Goal: Task Accomplishment & Management: Manage account settings

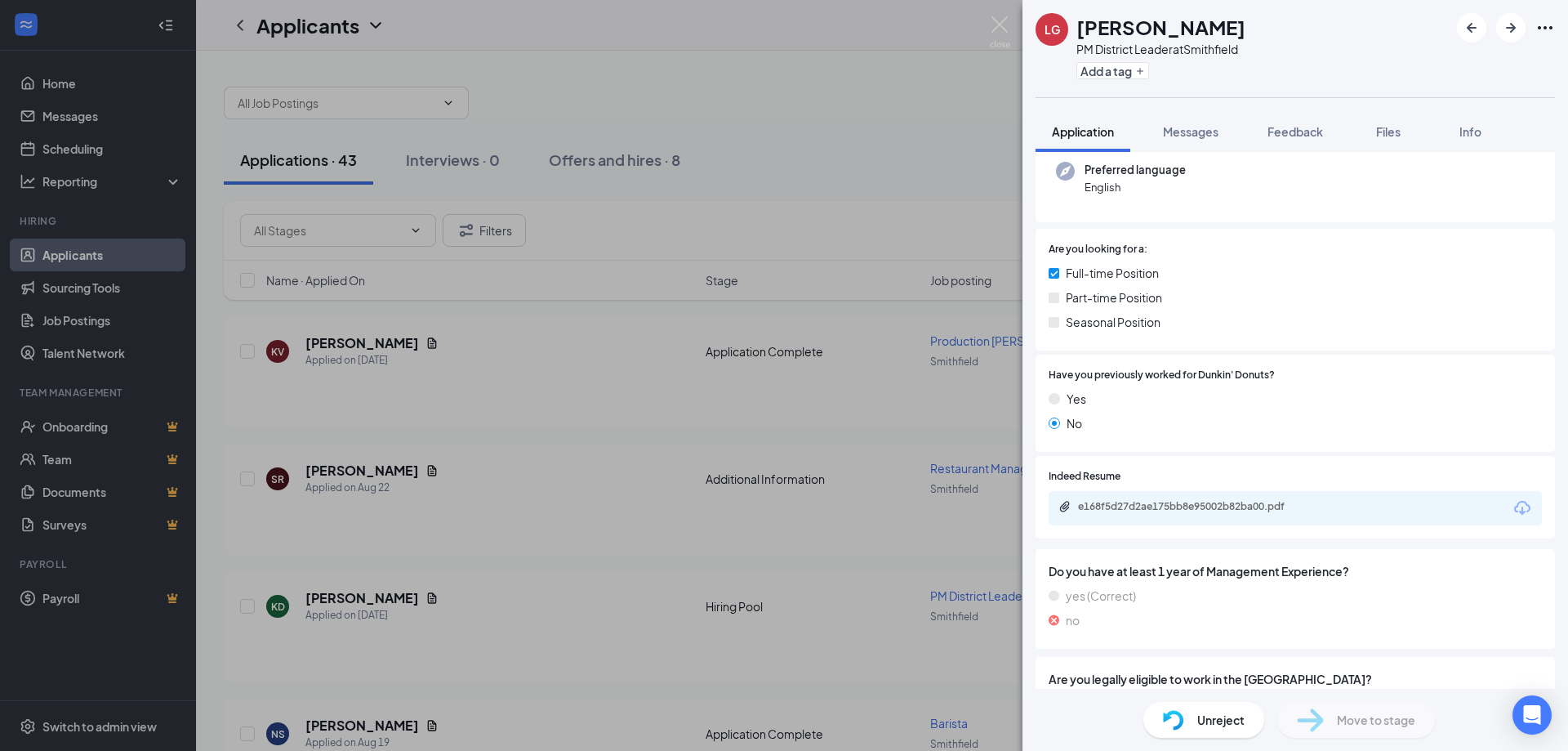
scroll to position [245, 0]
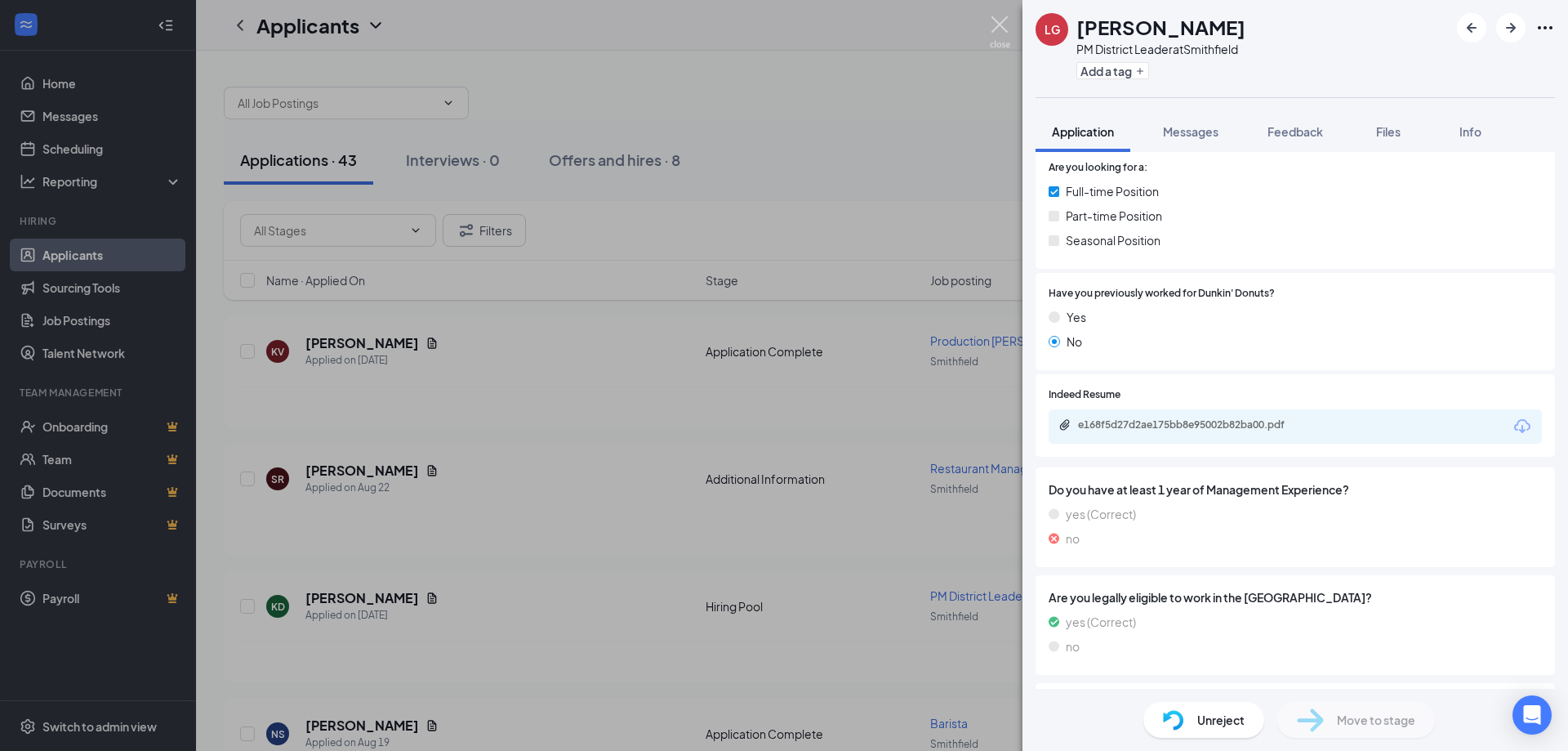
click at [998, 30] on img at bounding box center [999, 32] width 21 height 32
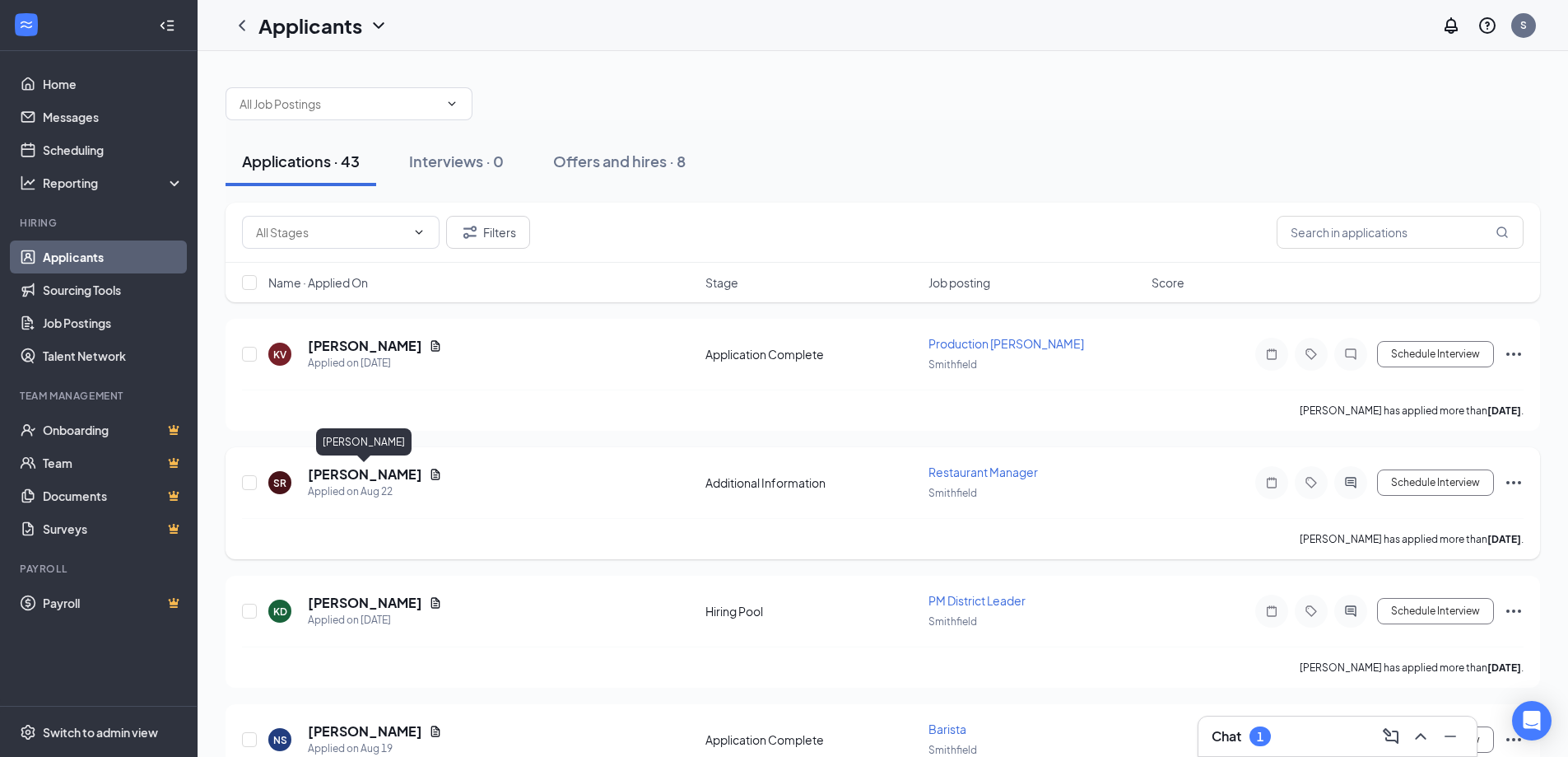
click at [383, 472] on h5 "[PERSON_NAME]" at bounding box center [365, 474] width 114 height 18
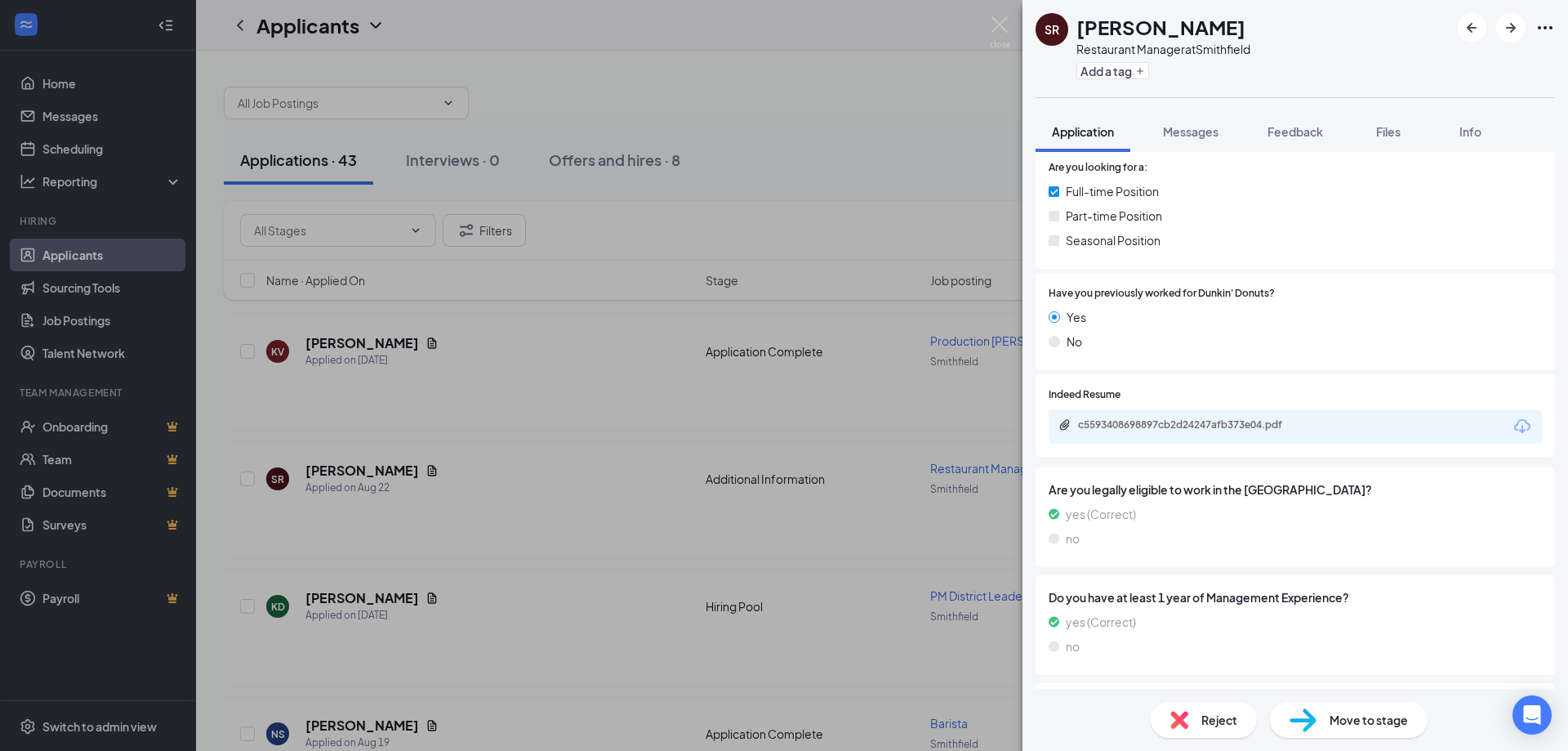
scroll to position [376, 0]
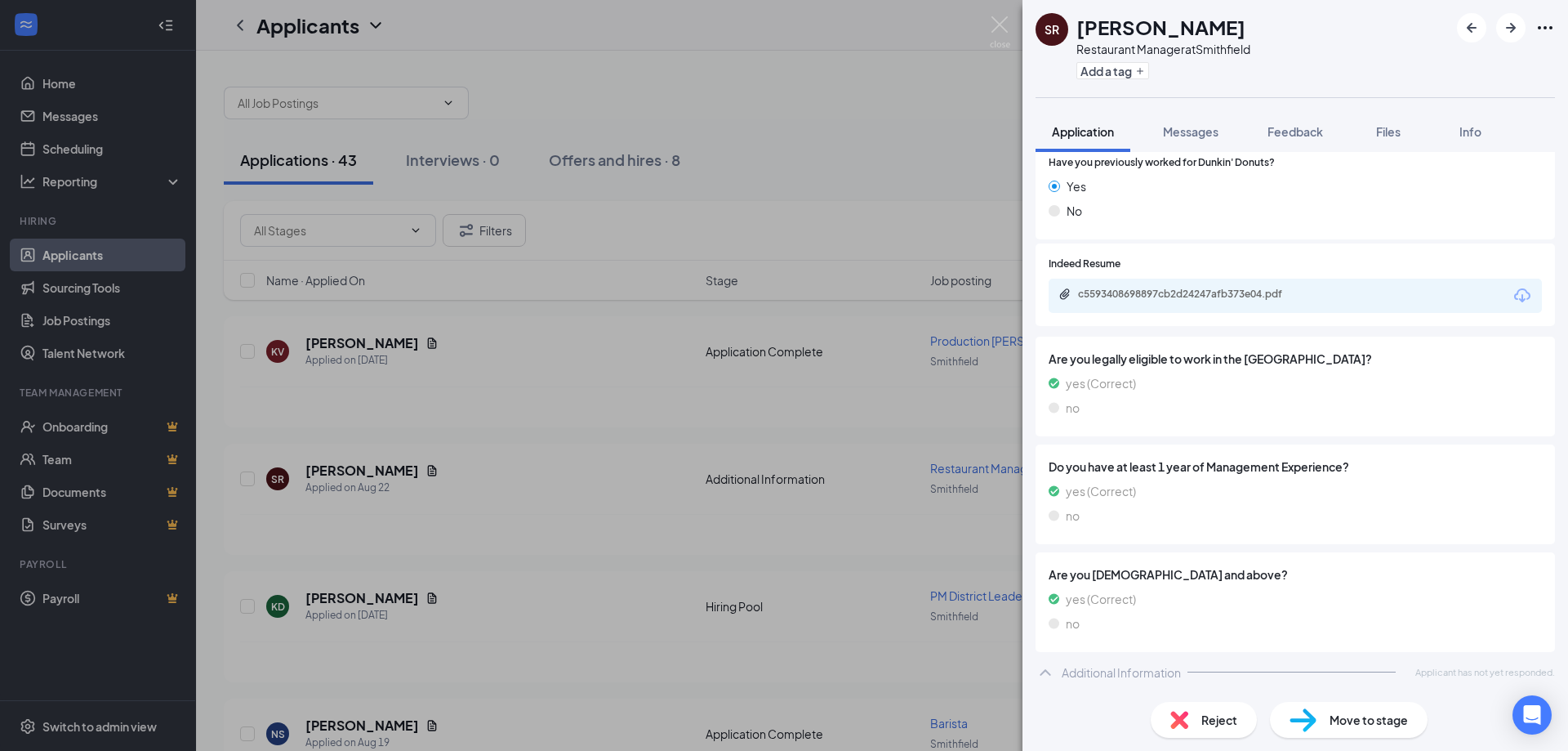
click at [1243, 311] on div "c5593408698897cb2d24247afb373e04.pdf" at bounding box center [1295, 295] width 493 height 34
click at [1241, 291] on div "c5593408698897cb2d24247afb373e04.pdf" at bounding box center [1192, 294] width 229 height 13
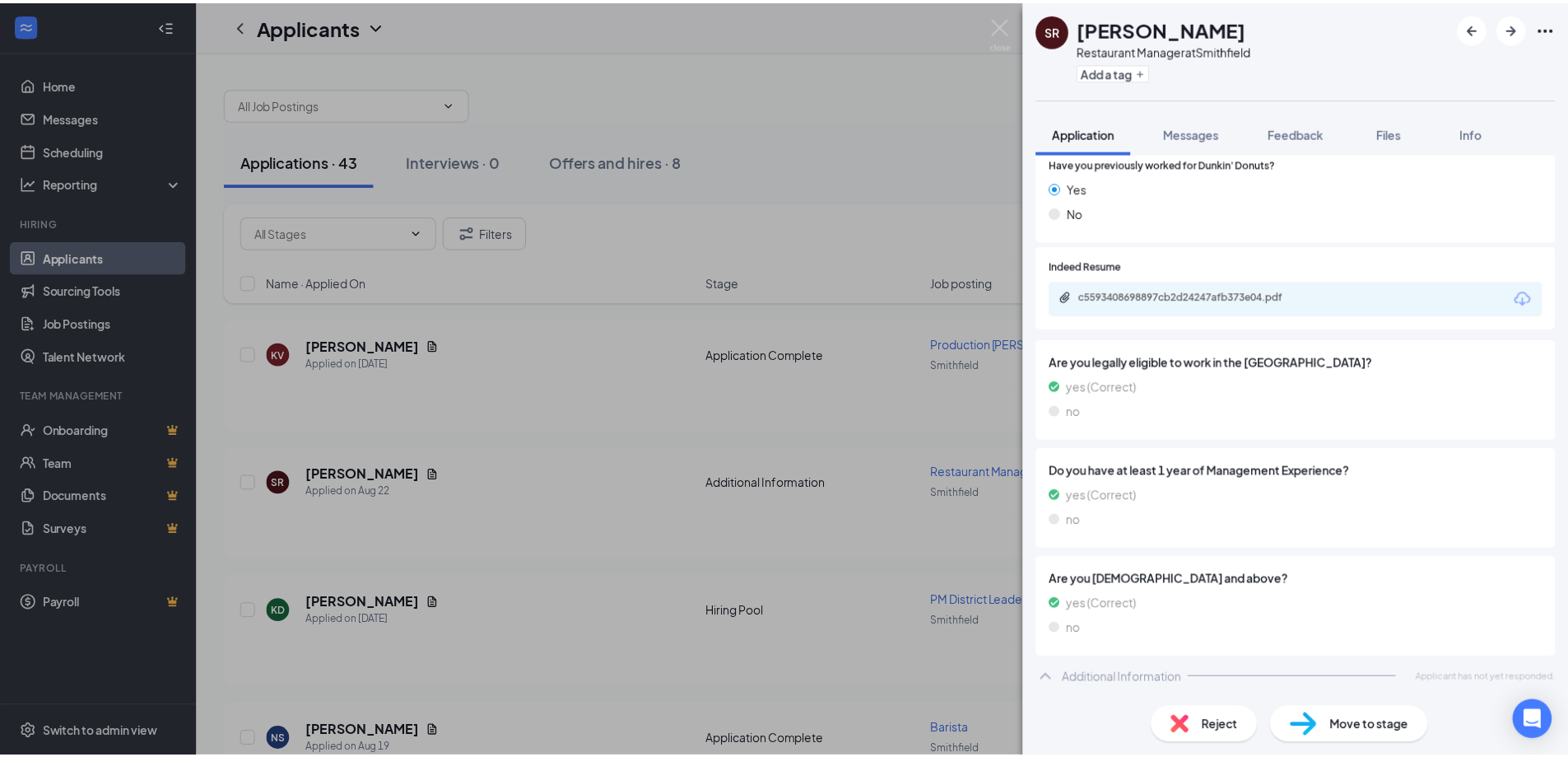
scroll to position [372, 0]
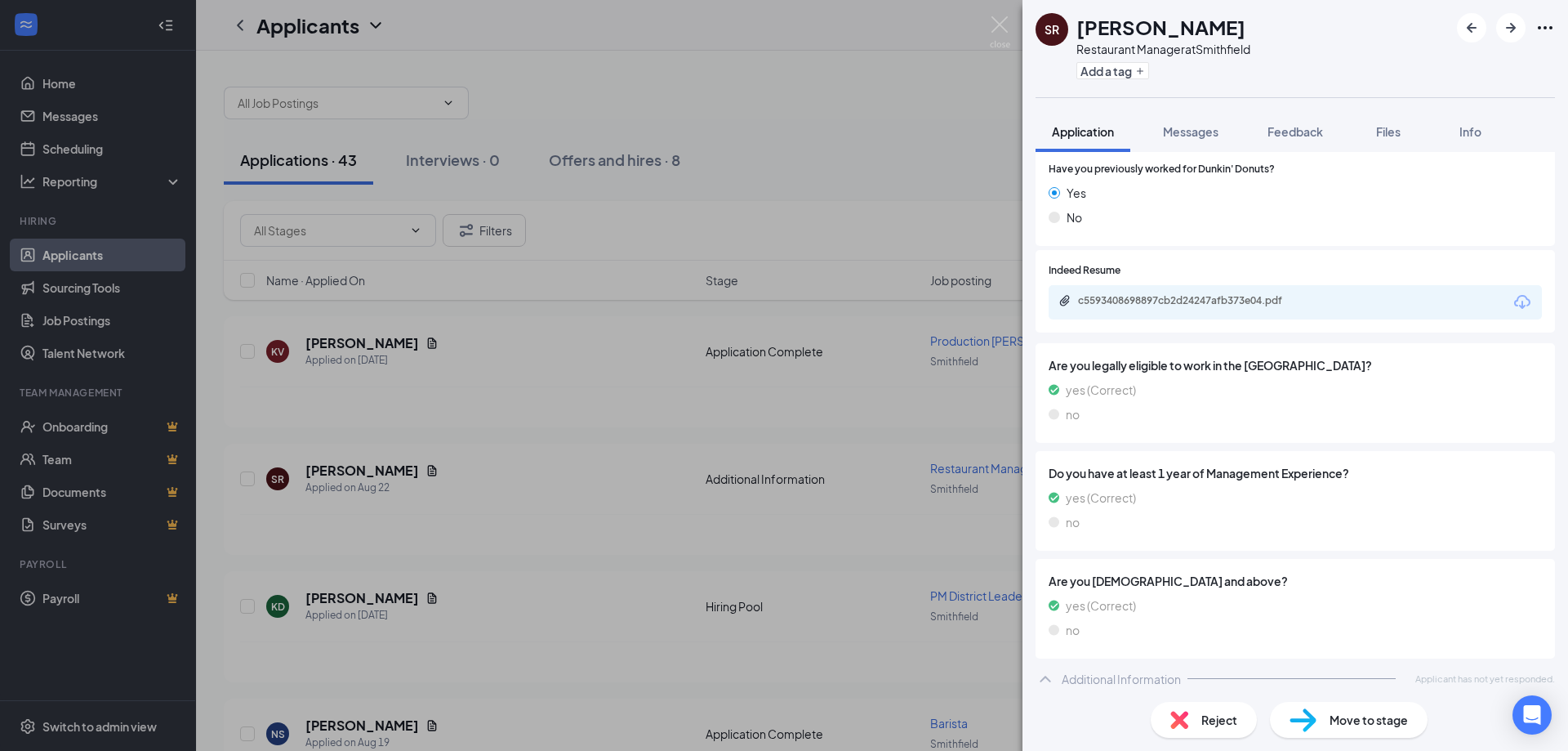
click at [1013, 33] on div "SR [PERSON_NAME] Restaurant Manager at [GEOGRAPHIC_DATA] Add a tag Application …" at bounding box center [784, 375] width 1568 height 751
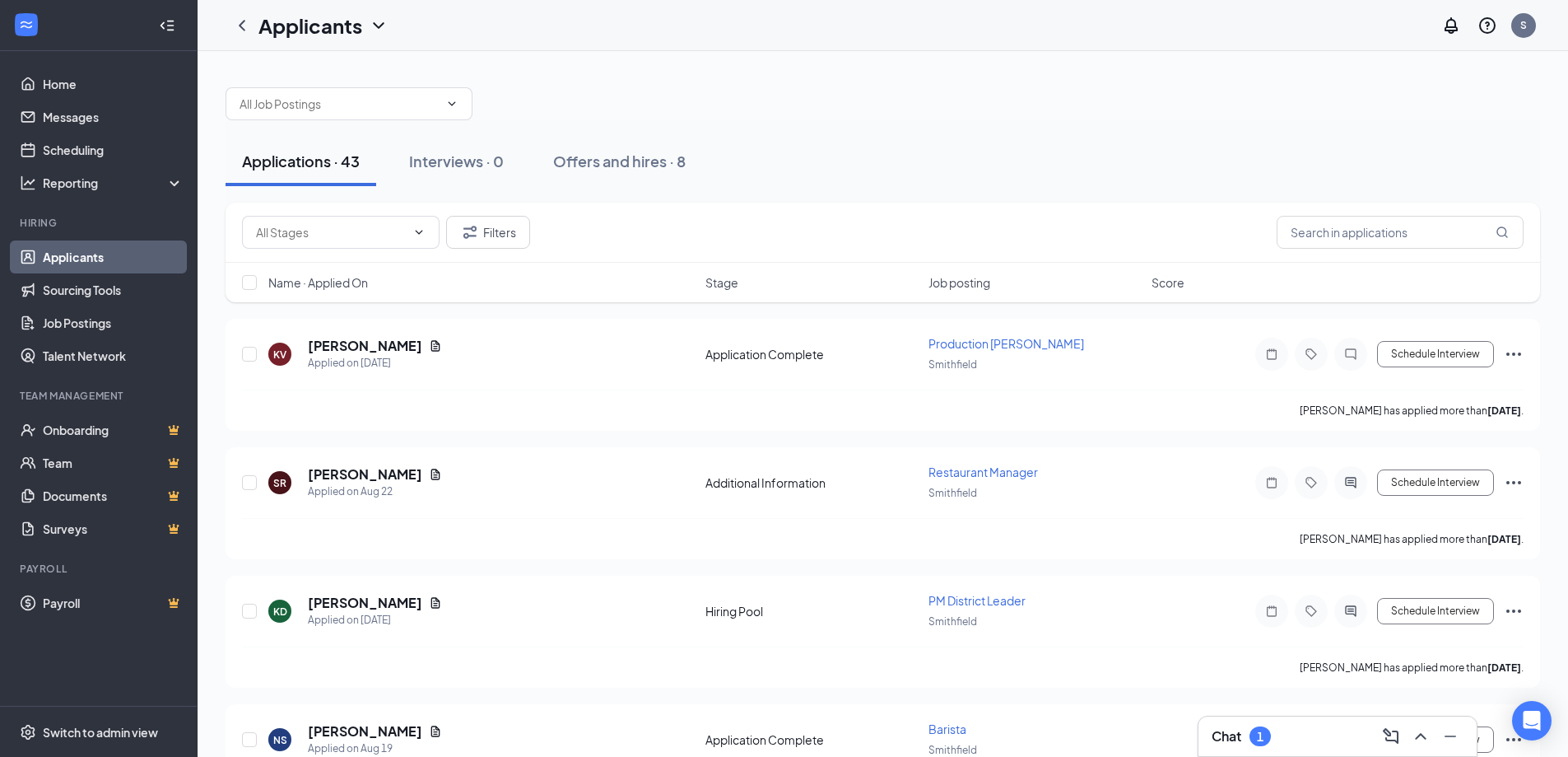
click at [1018, 22] on div "Applicants S" at bounding box center [882, 26] width 1370 height 51
click at [1288, 734] on div "Chat 1" at bounding box center [1337, 736] width 252 height 26
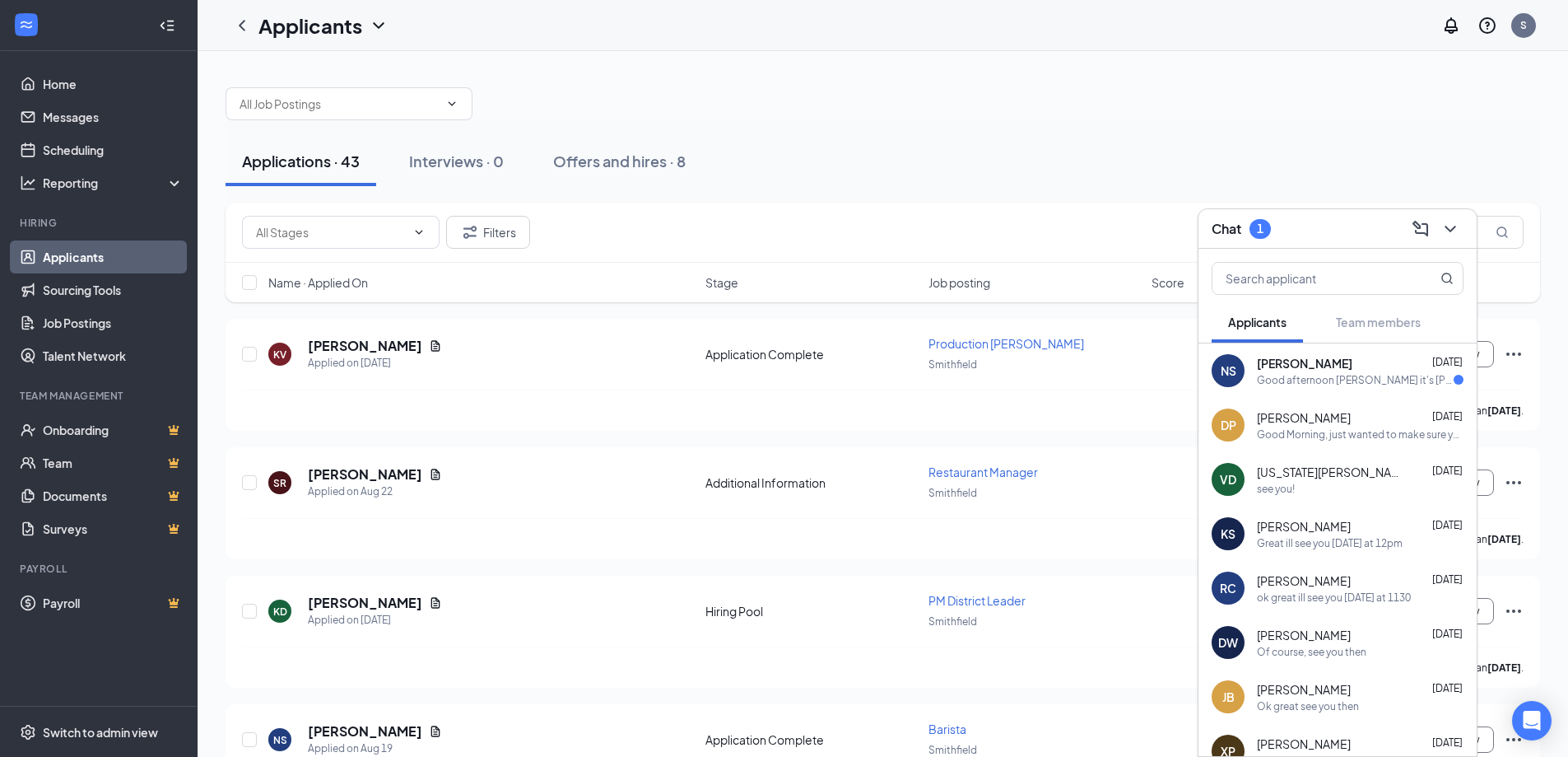
click at [1344, 381] on div "Good afternoon [PERSON_NAME] it's [PERSON_NAME] confirming for [DATE] @ 11am?" at bounding box center [1355, 380] width 197 height 14
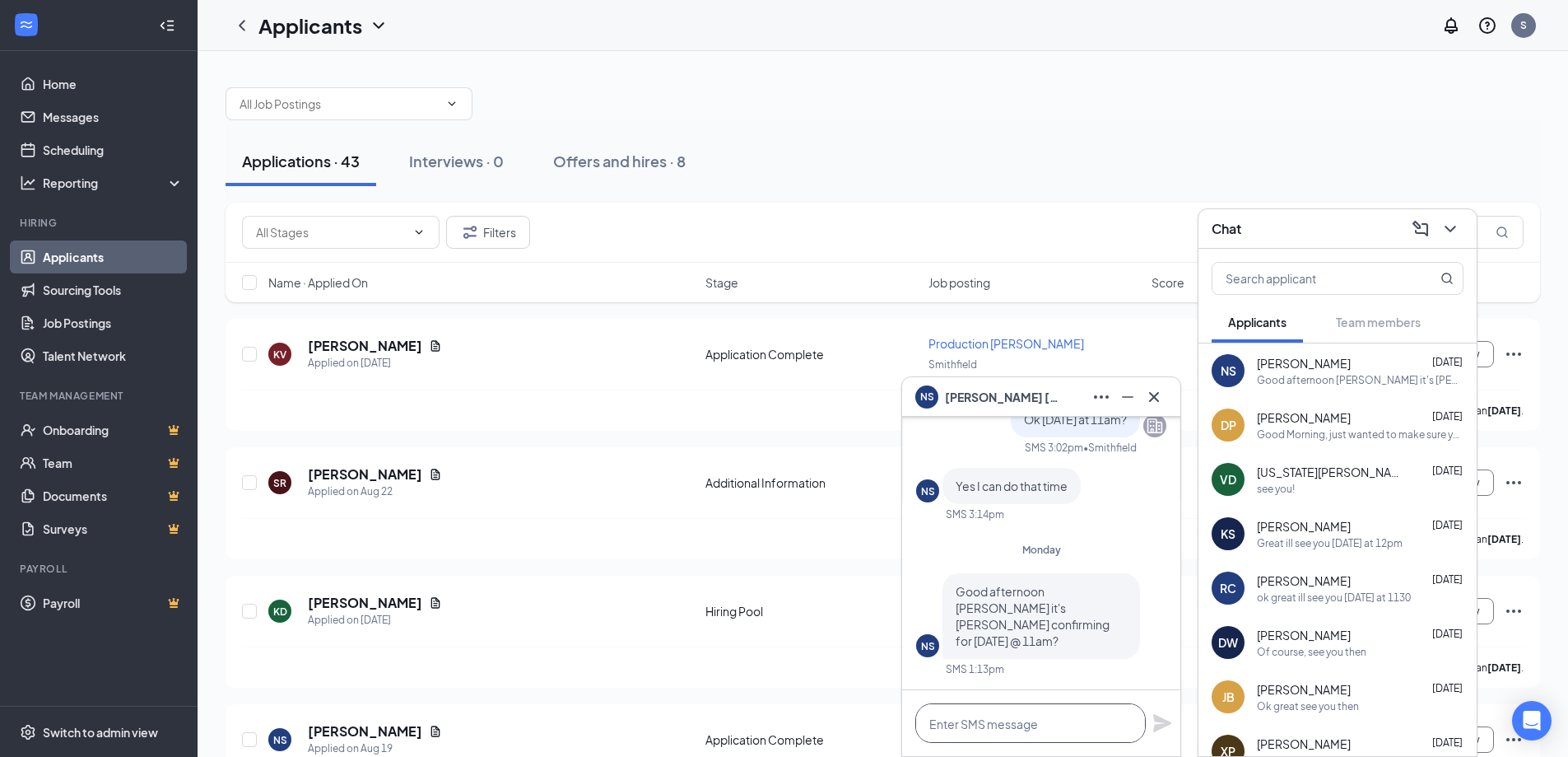
click at [1041, 723] on textarea at bounding box center [1030, 723] width 231 height 40
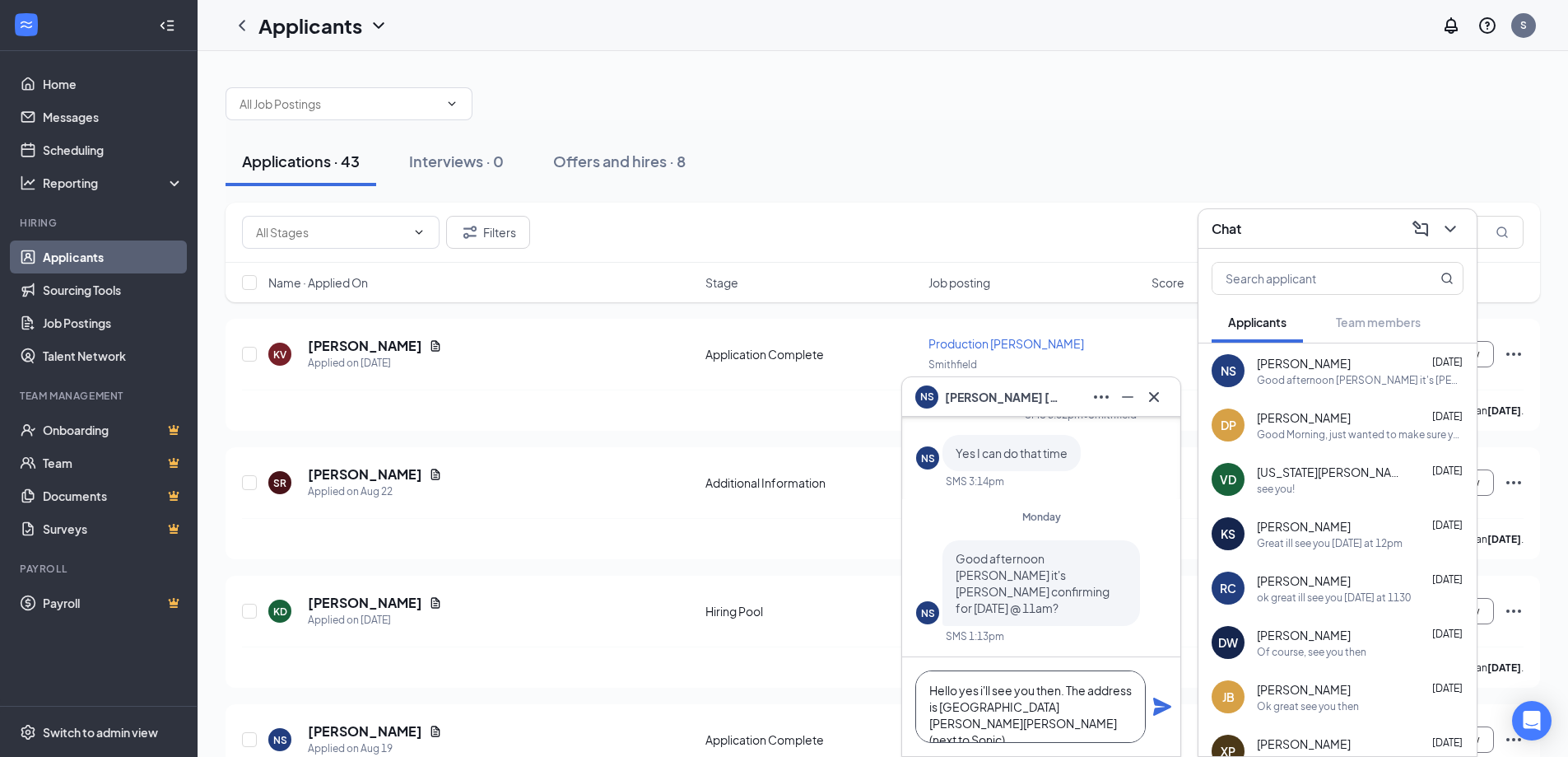
click at [1090, 710] on textarea "Hello yes i'll see you then. The address is [GEOGRAPHIC_DATA][PERSON_NAME][PERS…" at bounding box center [1030, 707] width 231 height 73
click at [1075, 721] on textarea "Hello yes i'll see you then. The address is [GEOGRAPHIC_DATA][PERSON_NAME][PERS…" at bounding box center [1030, 707] width 231 height 73
click at [1105, 727] on textarea "Hello yes I'll see you then. The address is [GEOGRAPHIC_DATA][PERSON_NAME][PERS…" at bounding box center [1030, 707] width 231 height 73
type textarea "Hello yes I'll see you then. The address is [GEOGRAPHIC_DATA][PERSON_NAME][PERS…"
click at [1164, 706] on icon "Plane" at bounding box center [1163, 707] width 18 height 18
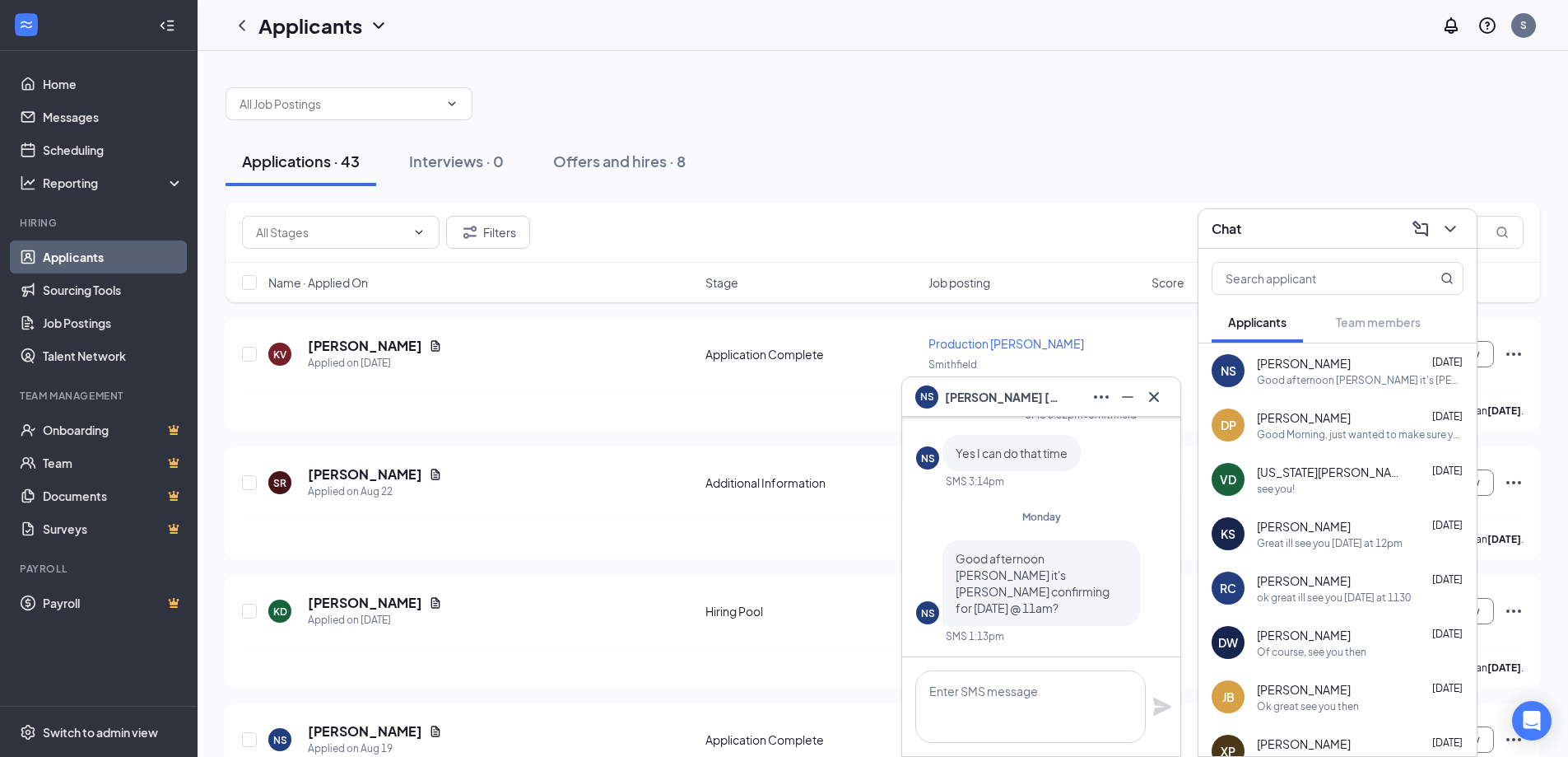
scroll to position [0, 0]
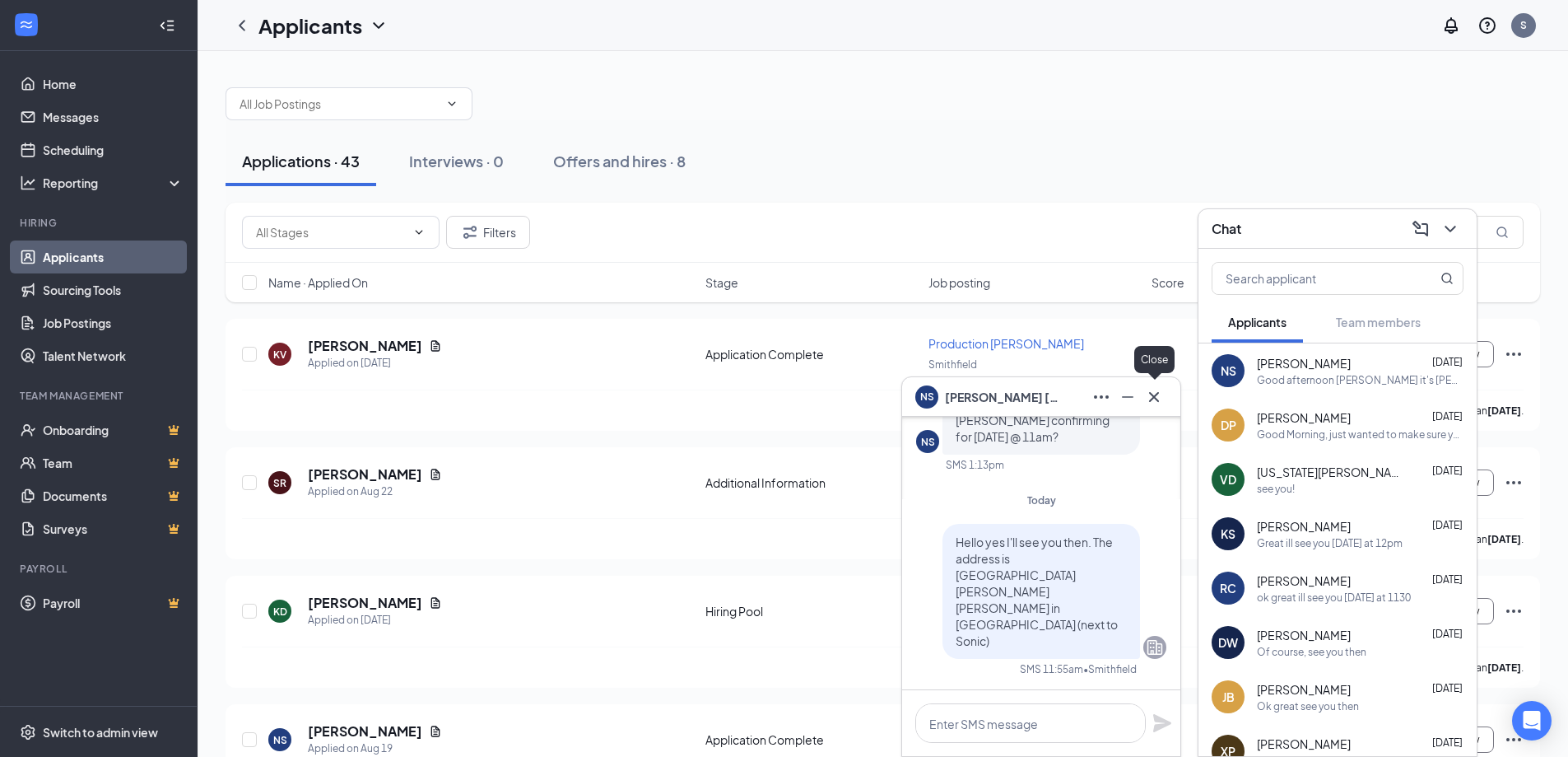
click at [1164, 395] on button at bounding box center [1154, 397] width 26 height 26
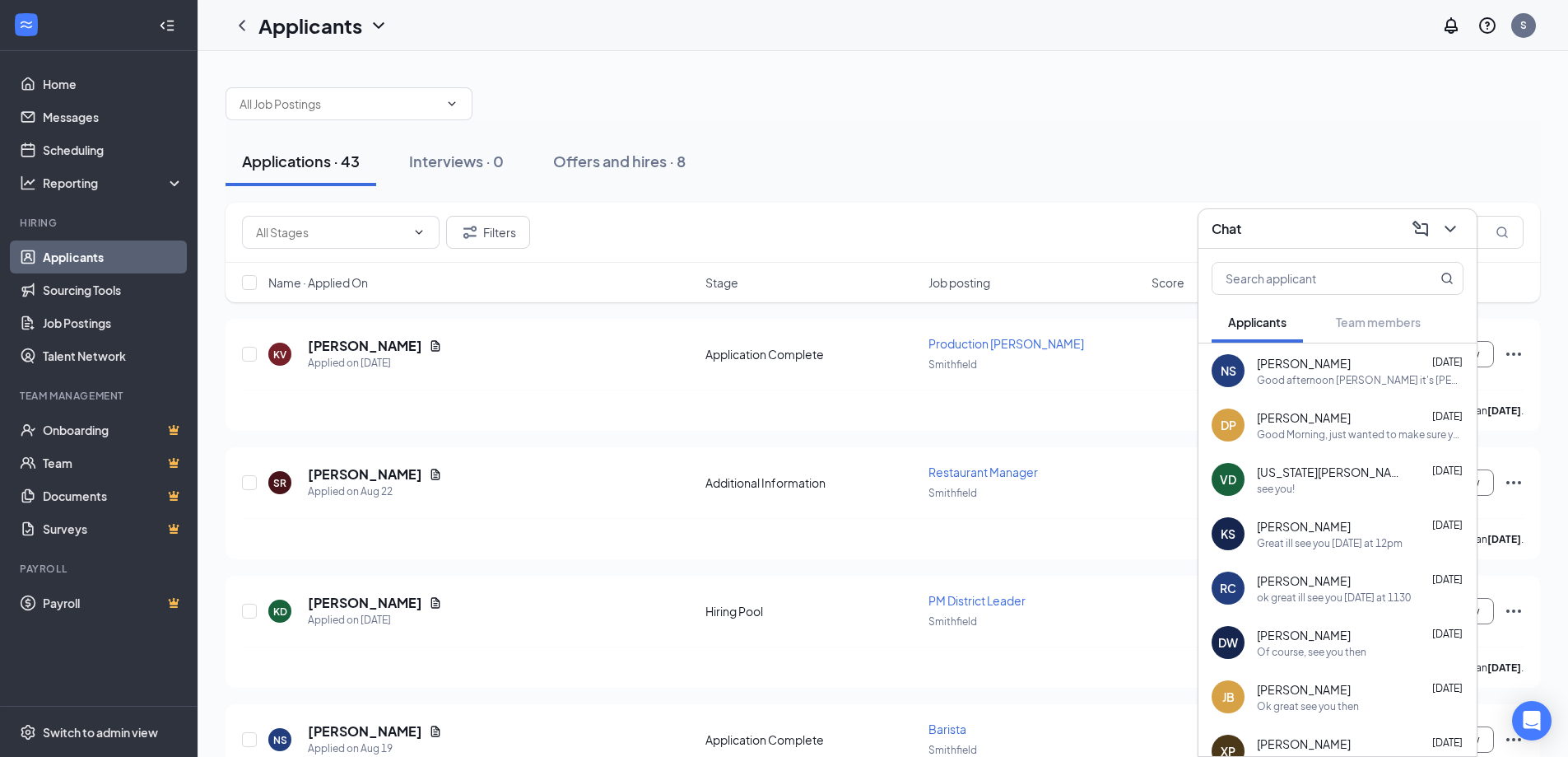
click at [1280, 238] on div "Chat" at bounding box center [1337, 228] width 252 height 26
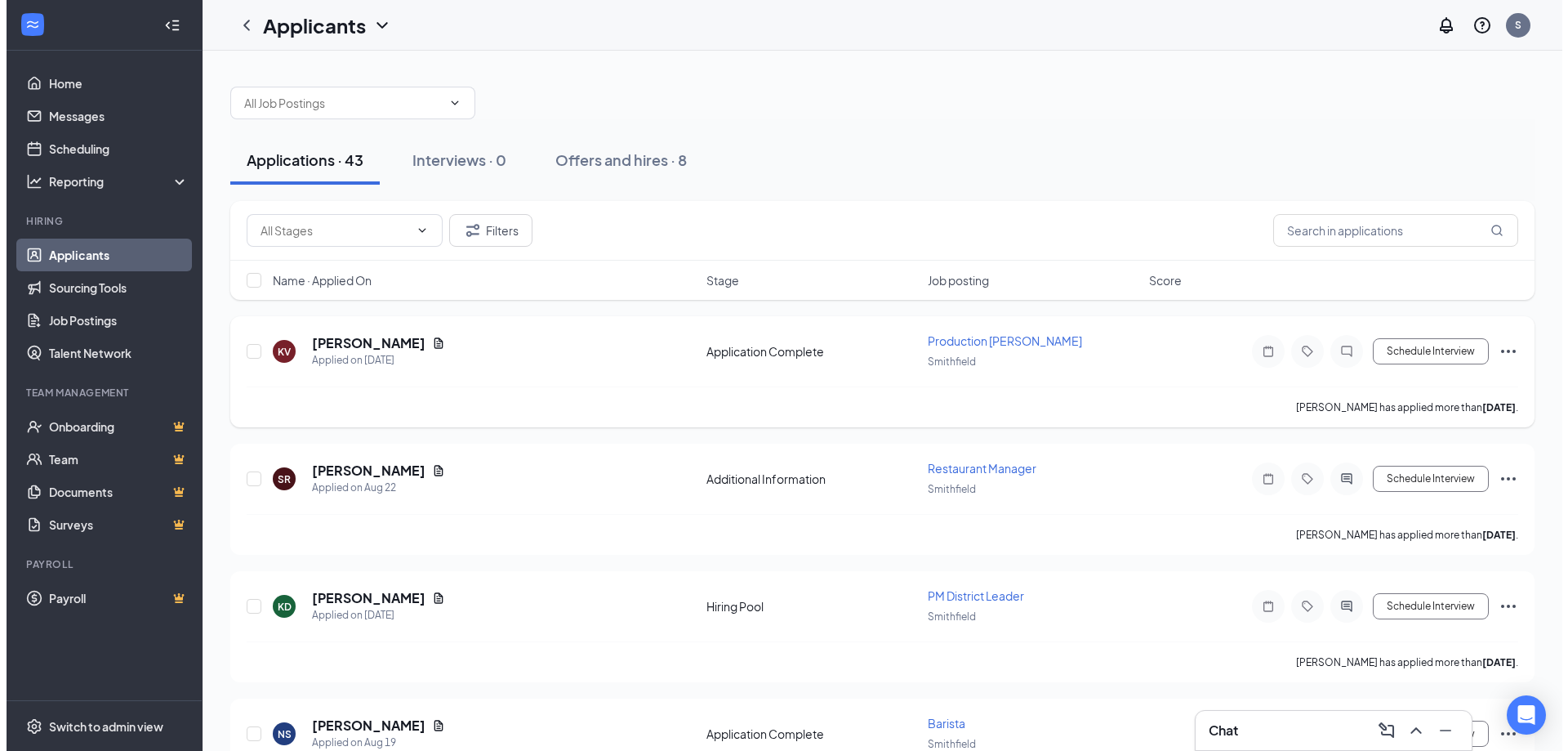
scroll to position [82, 0]
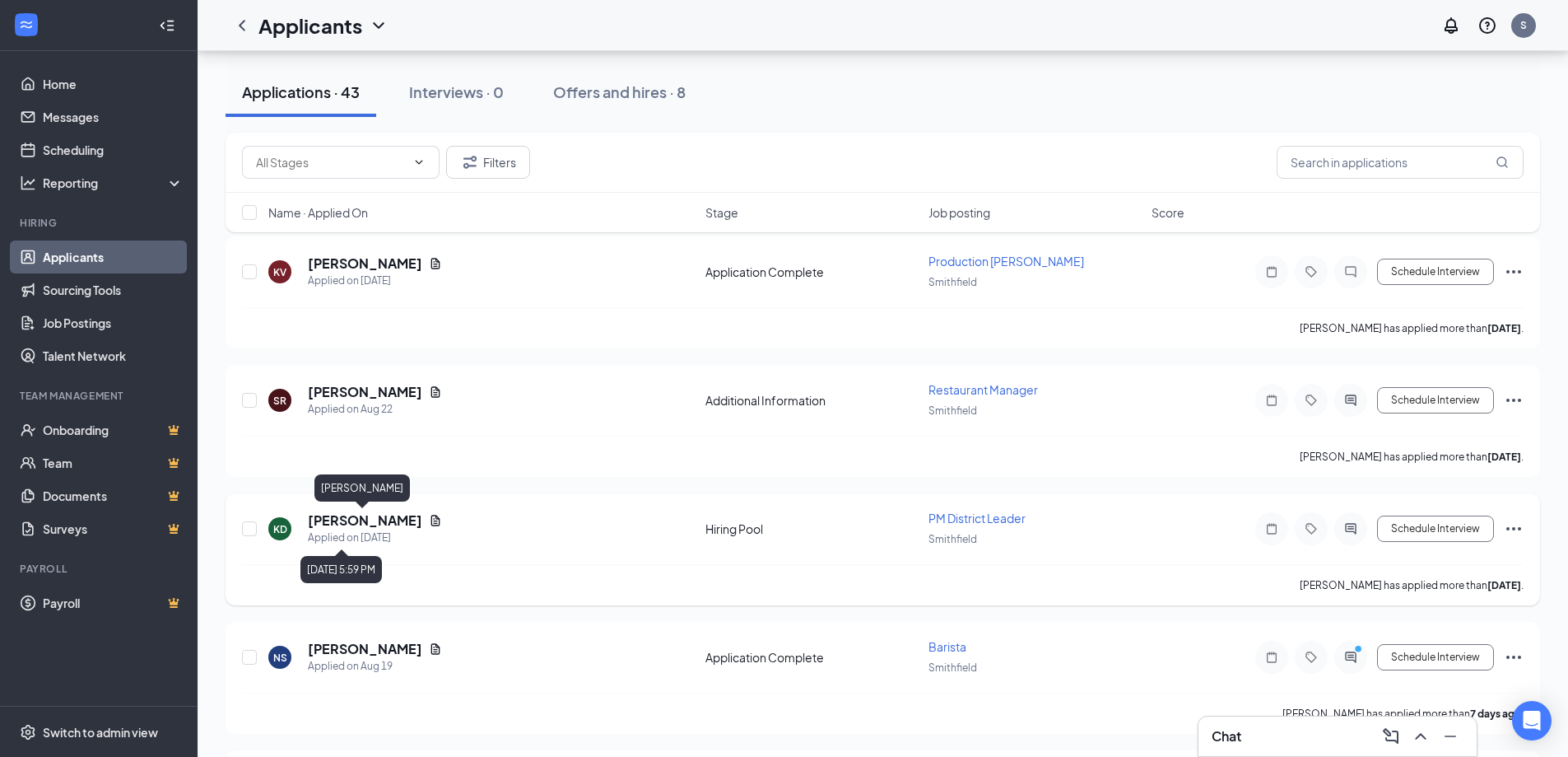
click at [338, 525] on h5 "[PERSON_NAME]" at bounding box center [365, 520] width 114 height 18
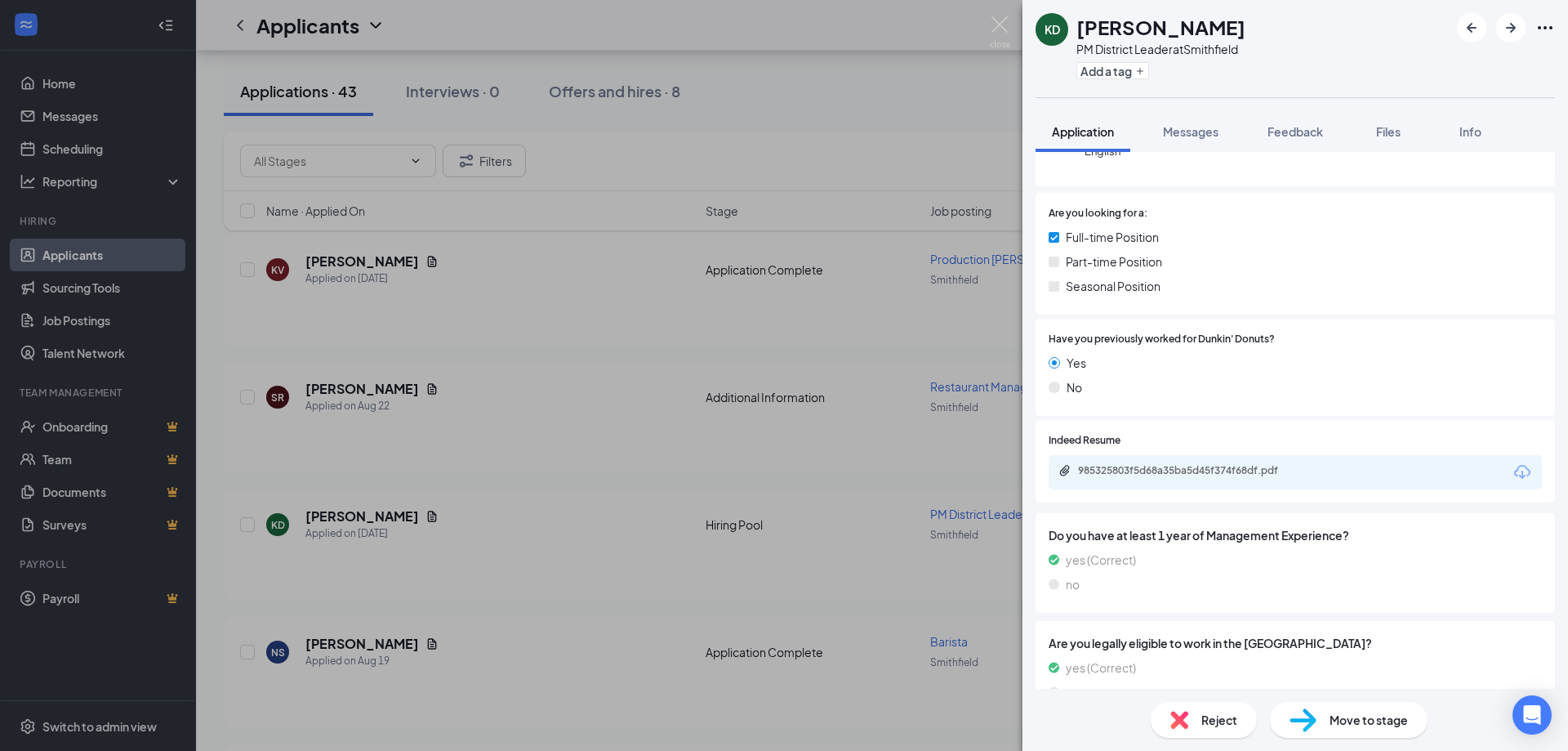
scroll to position [327, 0]
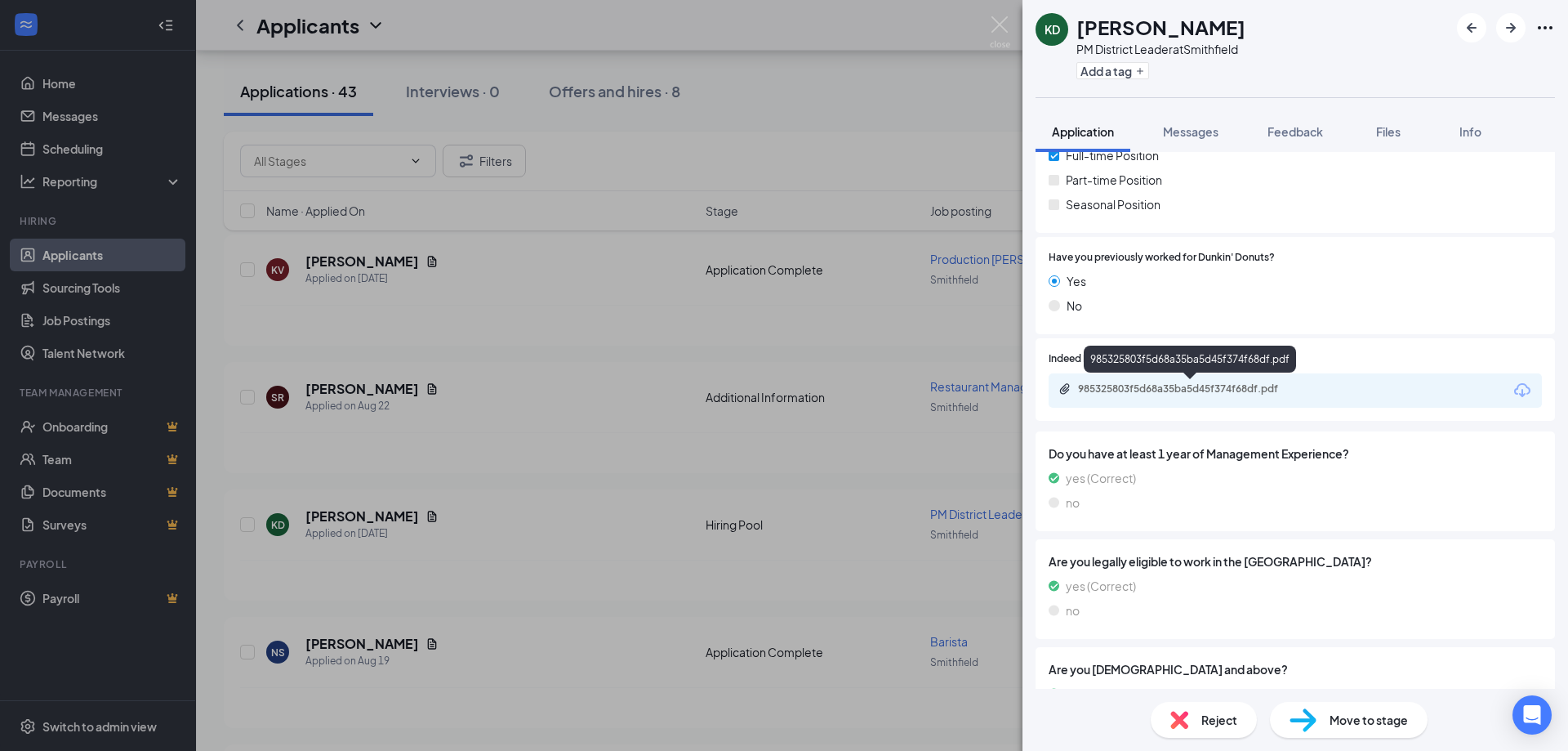
click at [1183, 391] on div "985325803f5d68a35ba5d45f374f68df.pdf" at bounding box center [1192, 389] width 229 height 13
click at [1001, 24] on img at bounding box center [999, 32] width 21 height 32
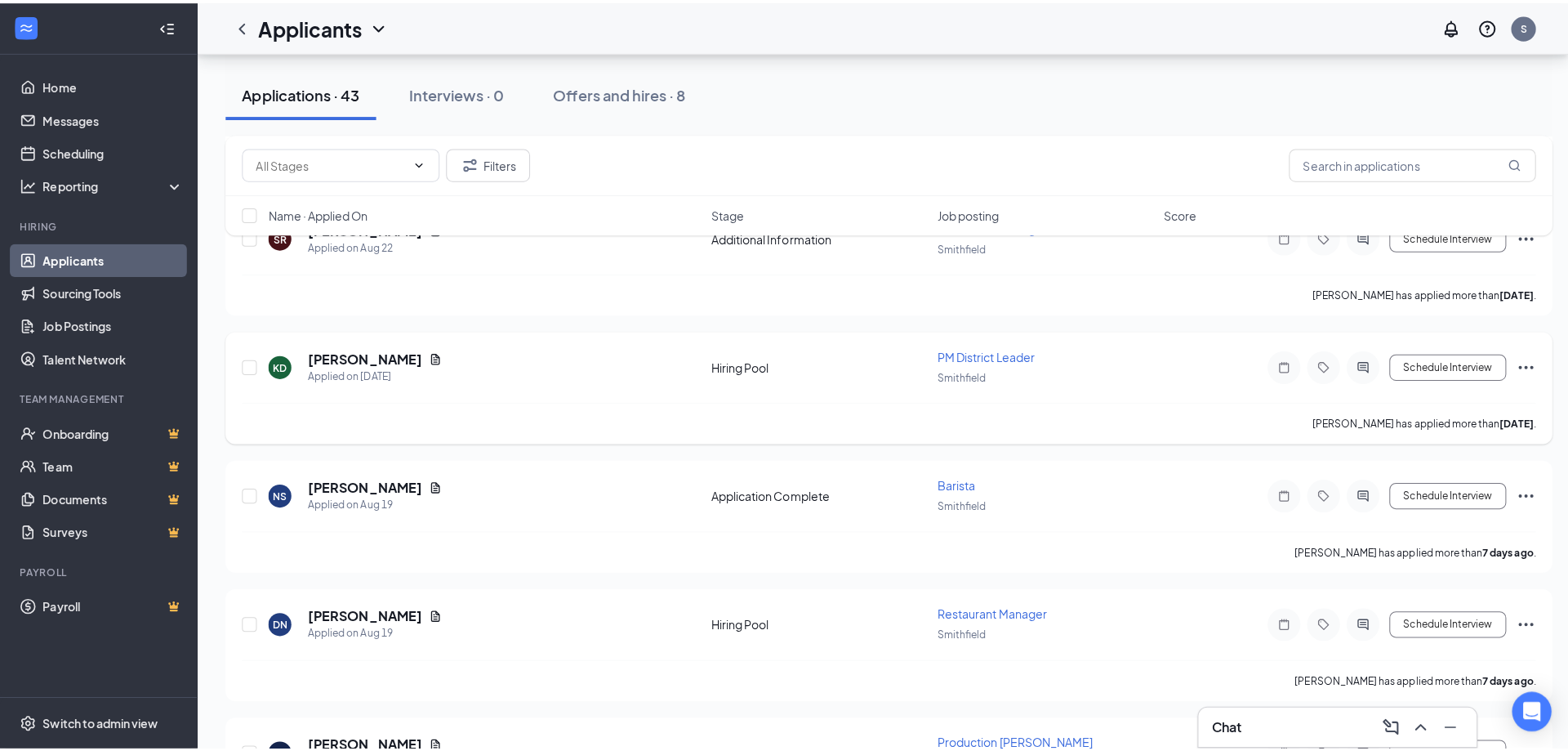
scroll to position [327, 0]
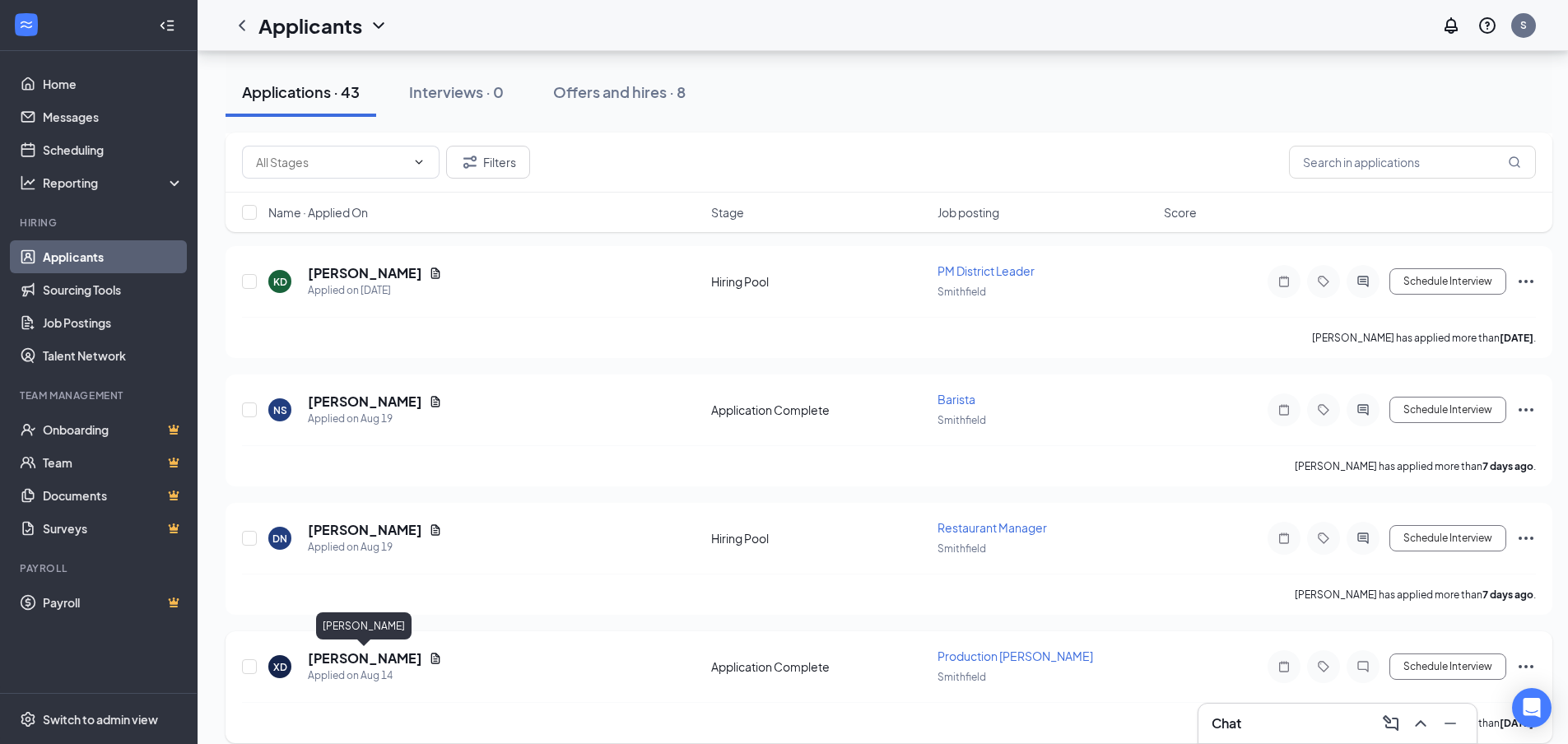
click at [395, 659] on h5 "[PERSON_NAME]" at bounding box center [365, 658] width 114 height 18
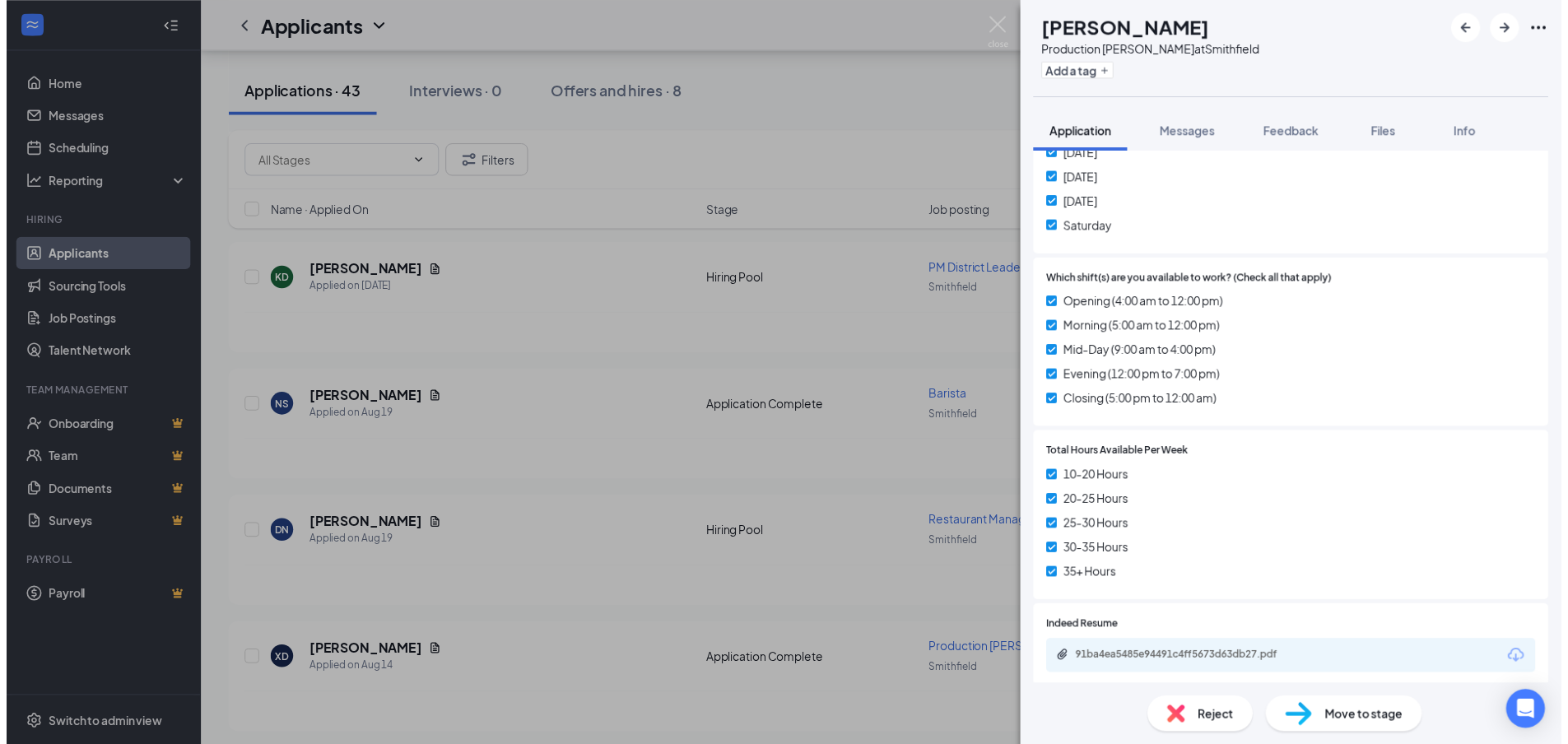
scroll to position [741, 0]
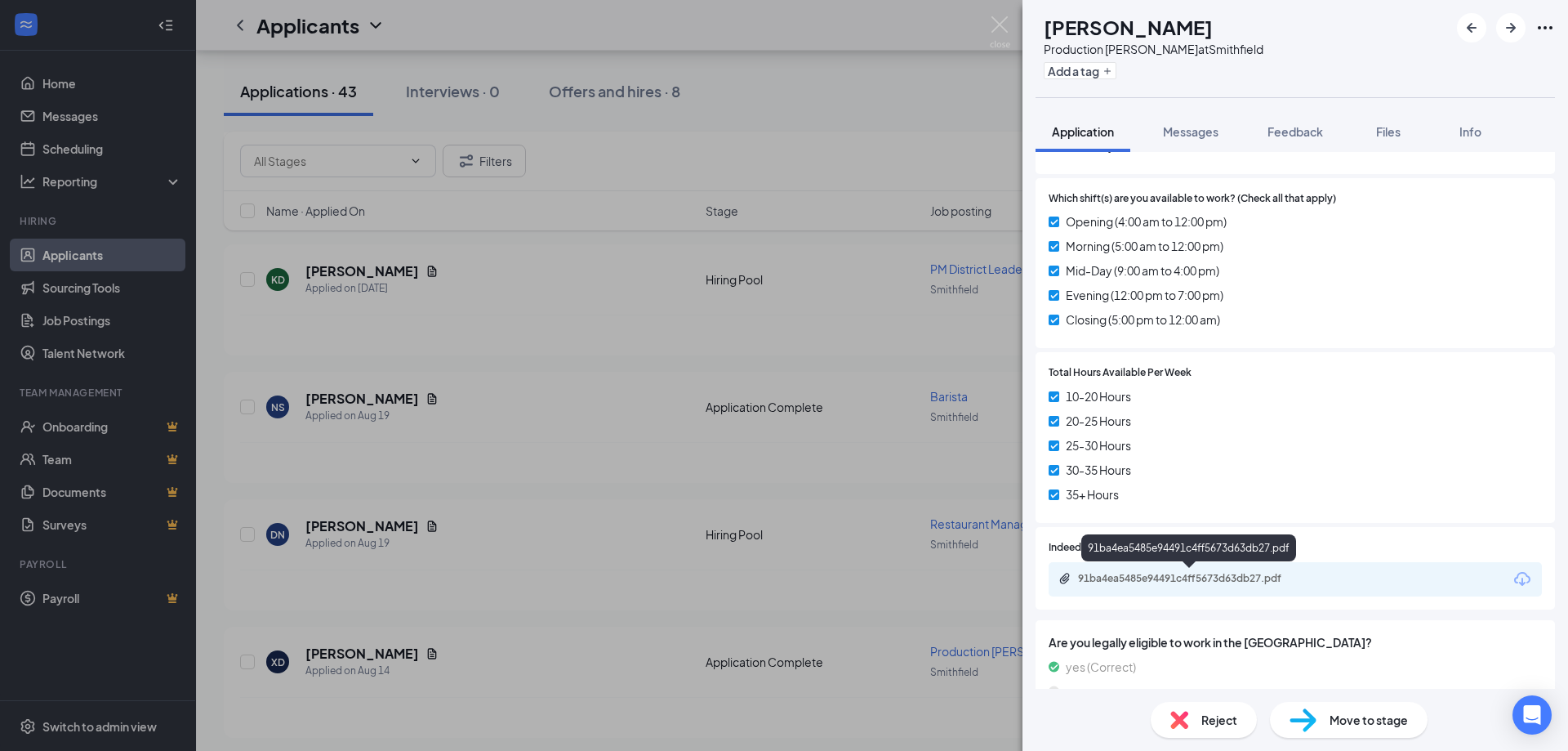
click at [1209, 576] on div "91ba4ea5485e94491c4ff5673d63db27.pdf" at bounding box center [1192, 579] width 229 height 13
click at [986, 26] on div "XD [PERSON_NAME] Production [PERSON_NAME] at [GEOGRAPHIC_DATA] Add a tag Applic…" at bounding box center [784, 375] width 1568 height 751
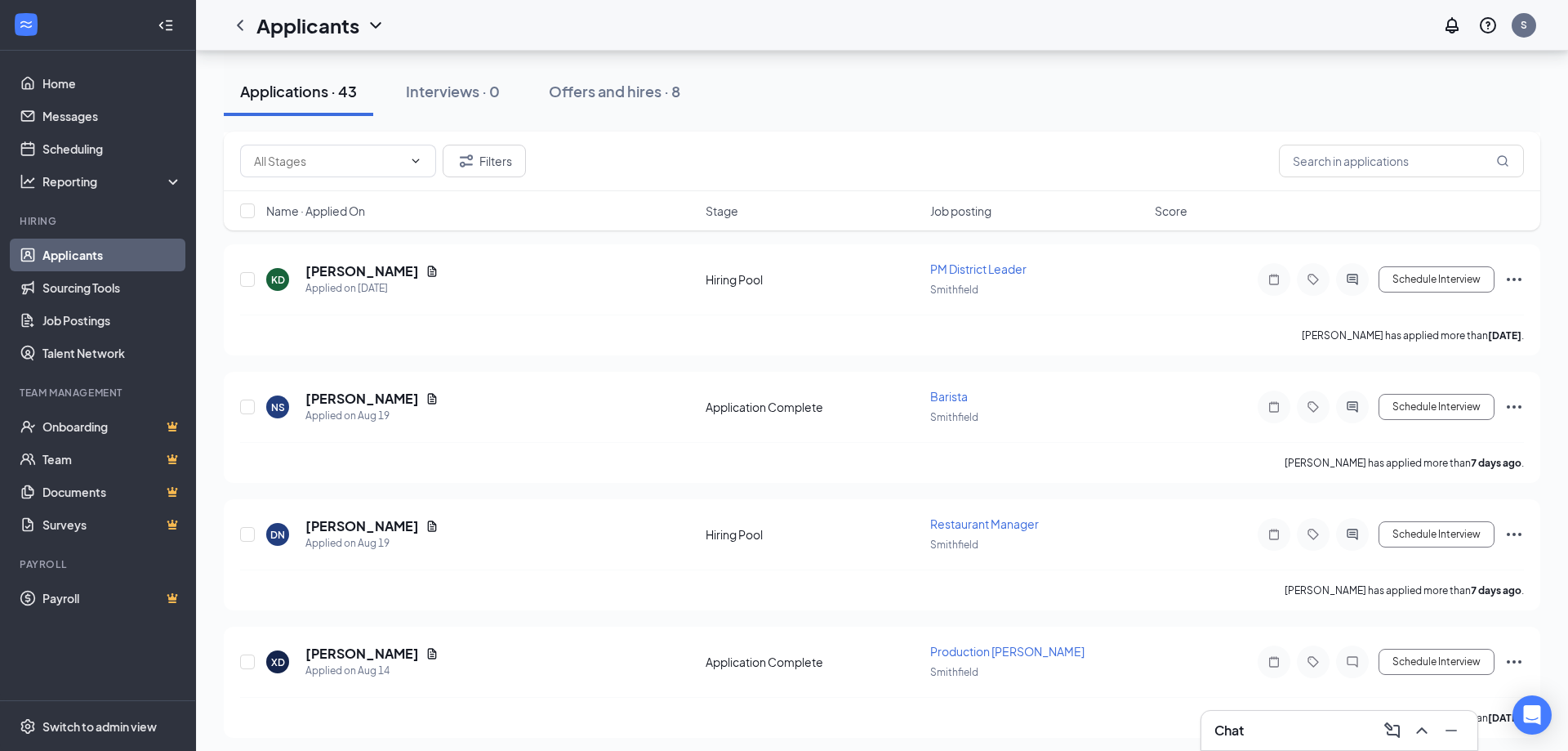
click at [1002, 25] on div "Applicants S" at bounding box center [882, 25] width 1372 height 51
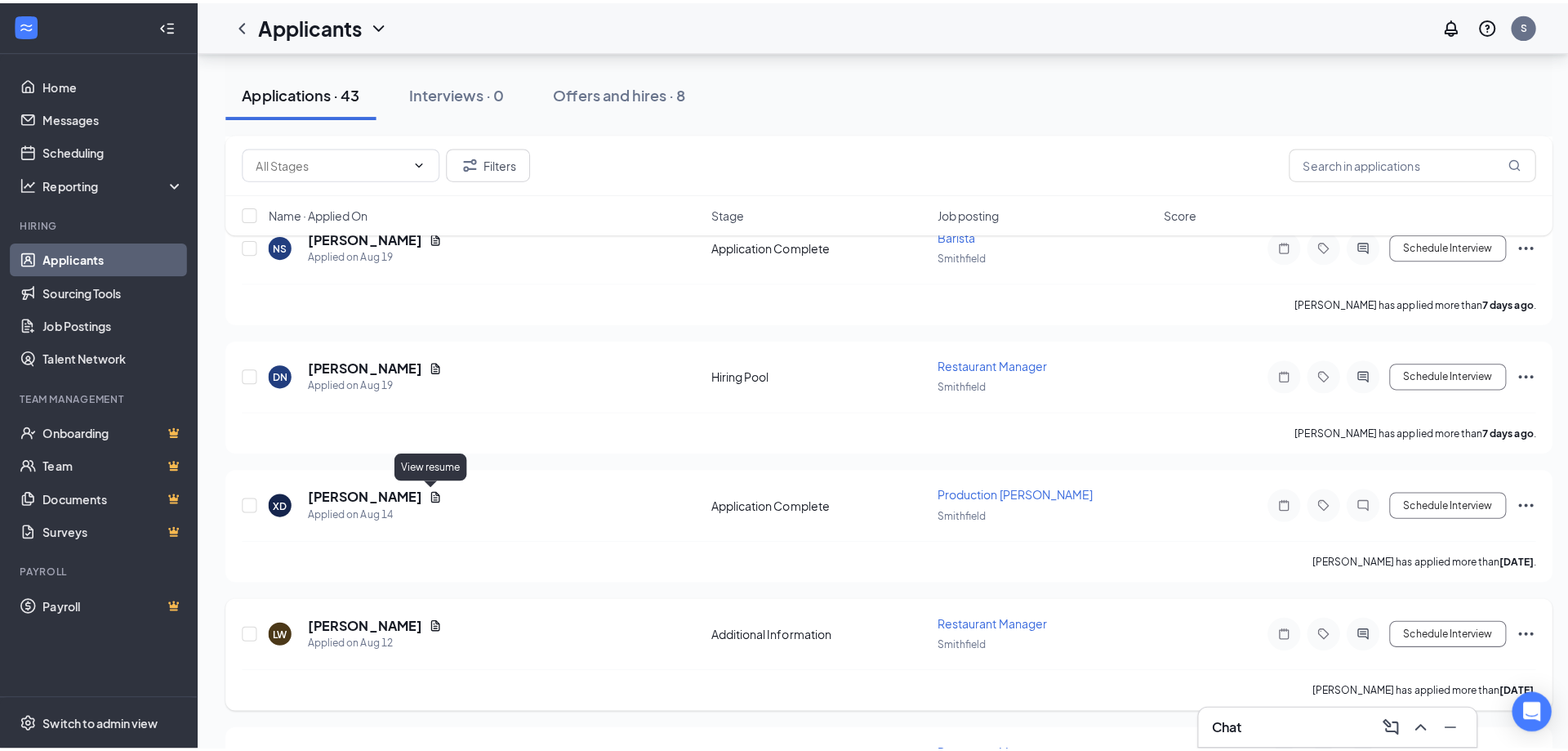
scroll to position [572, 0]
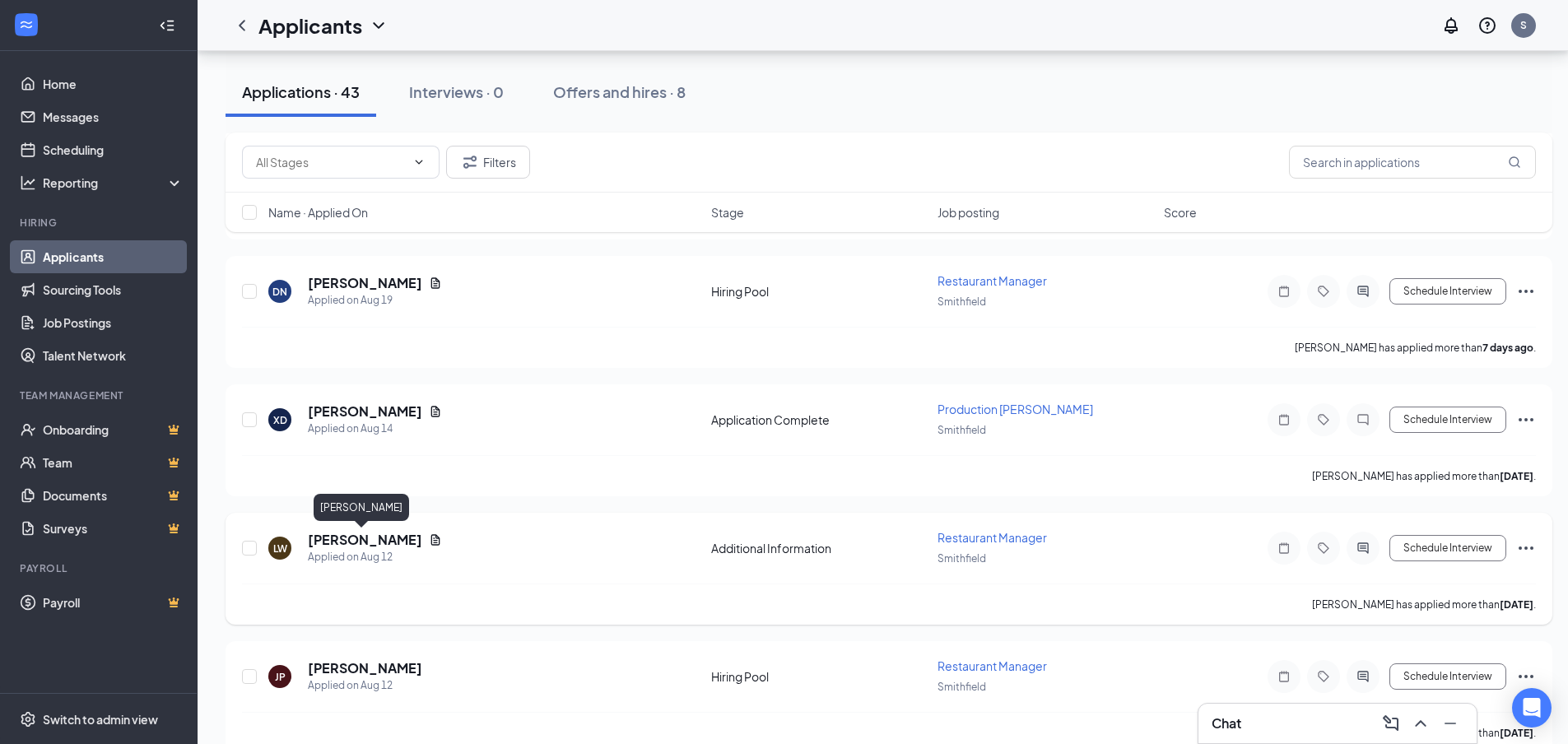
click at [371, 540] on h5 "[PERSON_NAME]" at bounding box center [365, 540] width 114 height 18
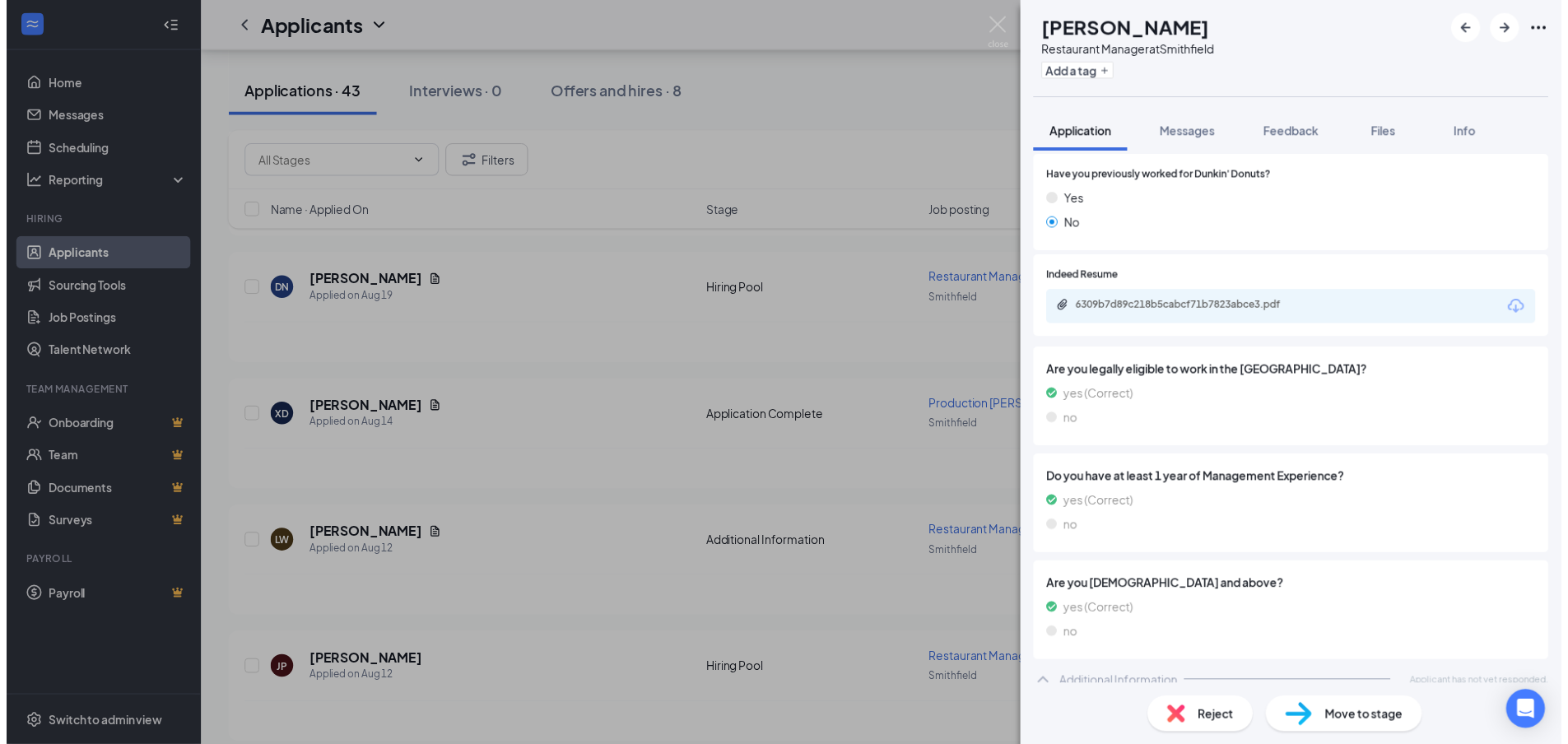
scroll to position [425, 0]
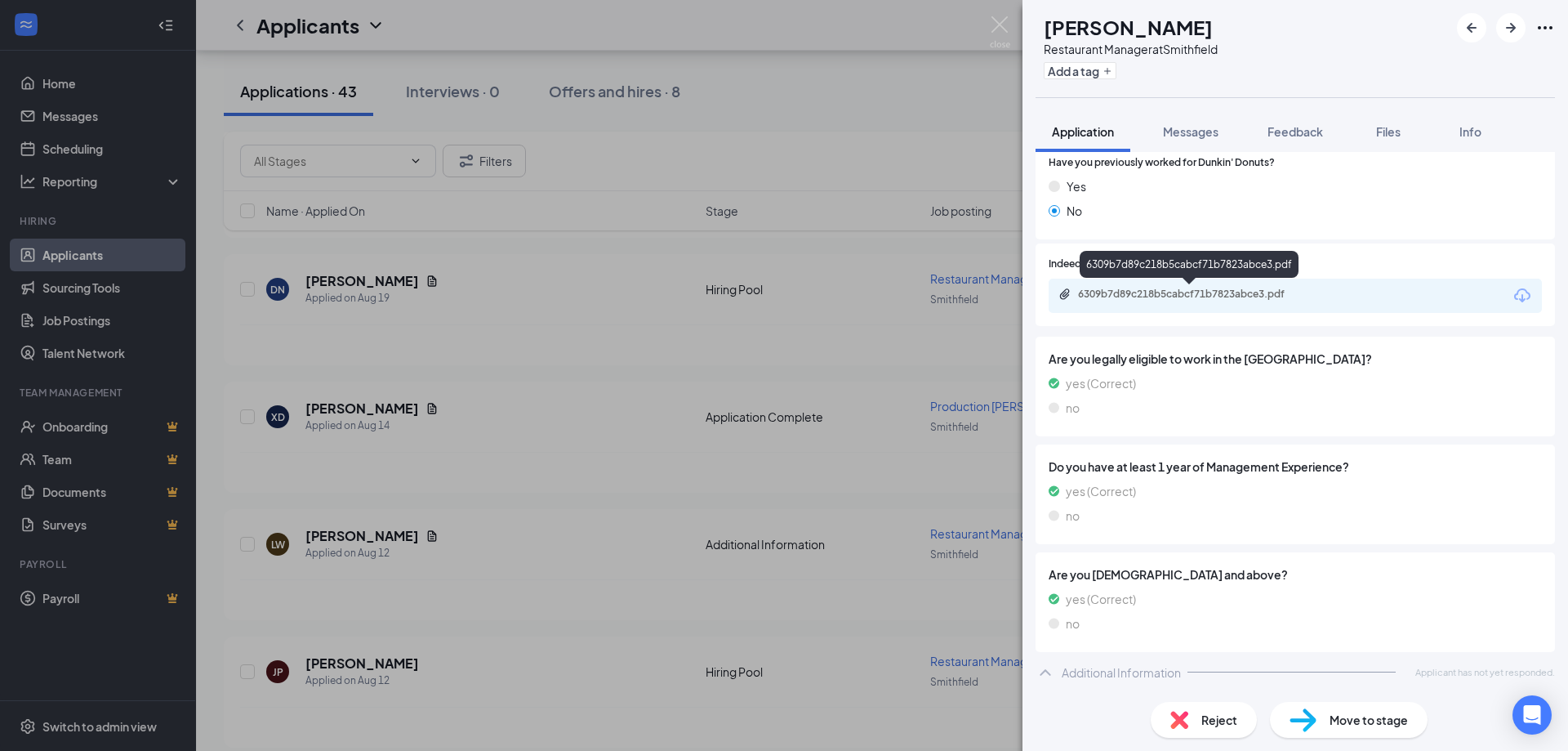
click at [1200, 286] on div "6309b7d89c218b5cabcf71b7823abce3.pdf" at bounding box center [1295, 295] width 493 height 34
drag, startPoint x: 1010, startPoint y: 34, endPoint x: 1003, endPoint y: 24, distance: 12.2
click at [1010, 33] on div "[PERSON_NAME] Restaurant Manager at [GEOGRAPHIC_DATA] Add a tag Application Mes…" at bounding box center [784, 375] width 1568 height 751
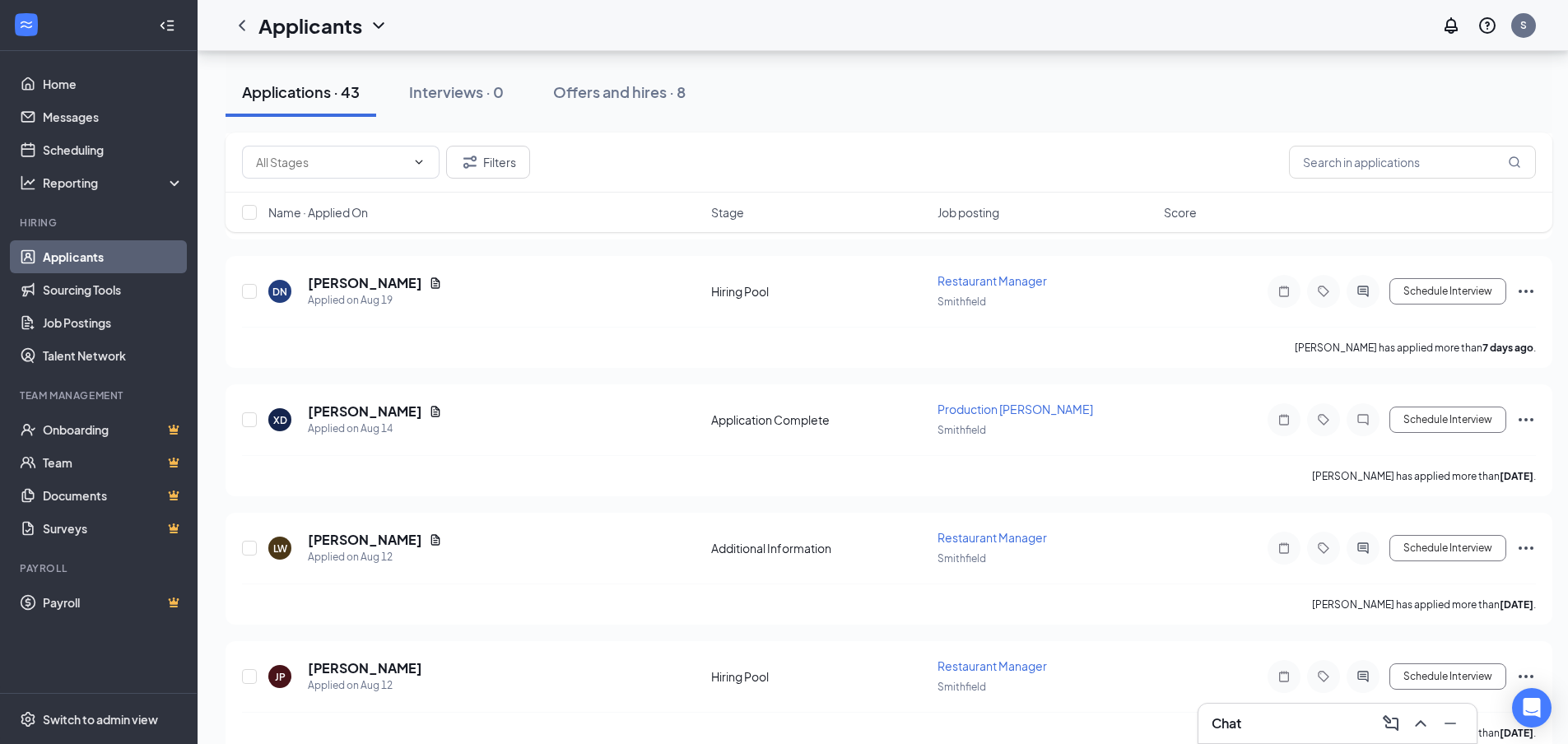
click at [1011, 24] on div "Applicants S" at bounding box center [882, 26] width 1370 height 51
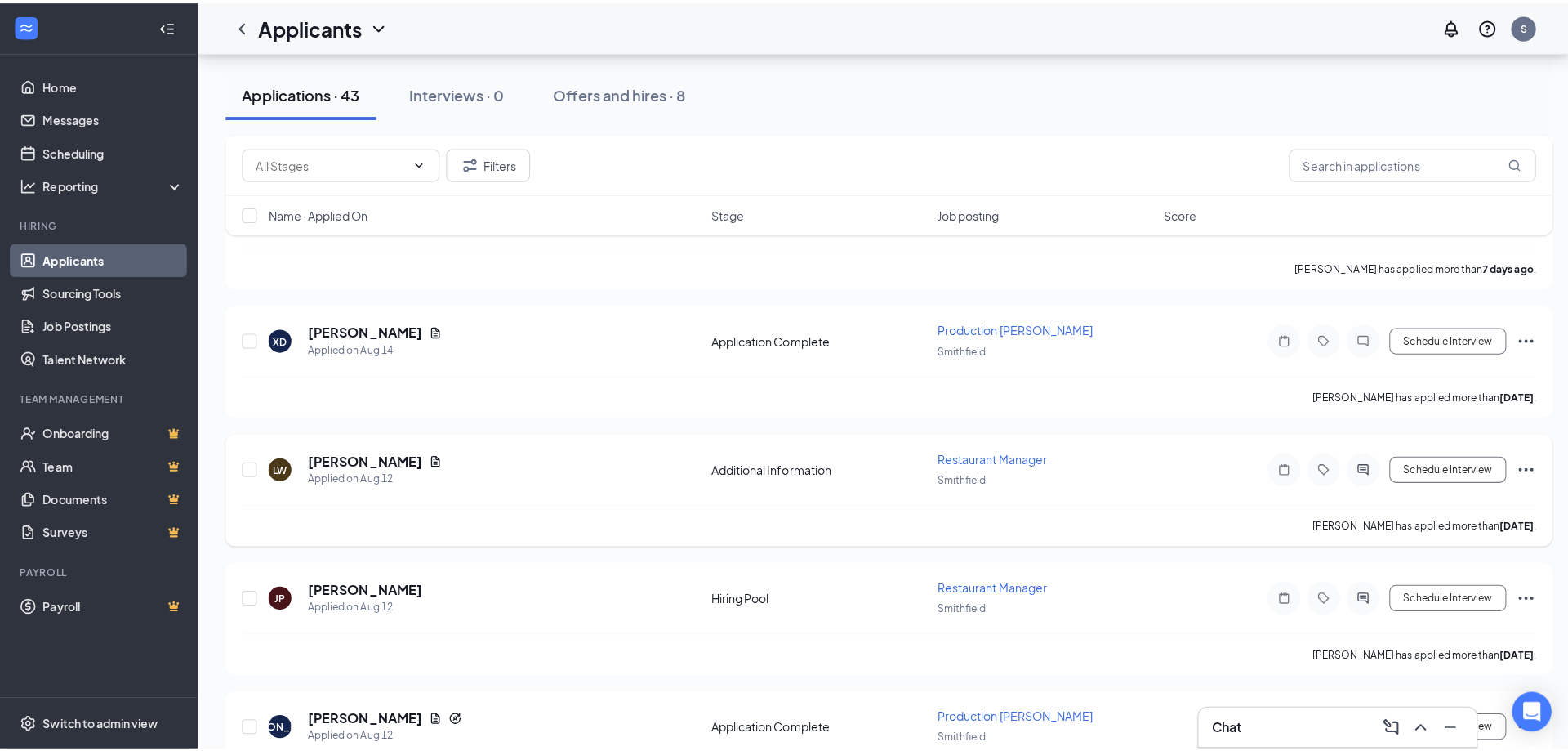
scroll to position [735, 0]
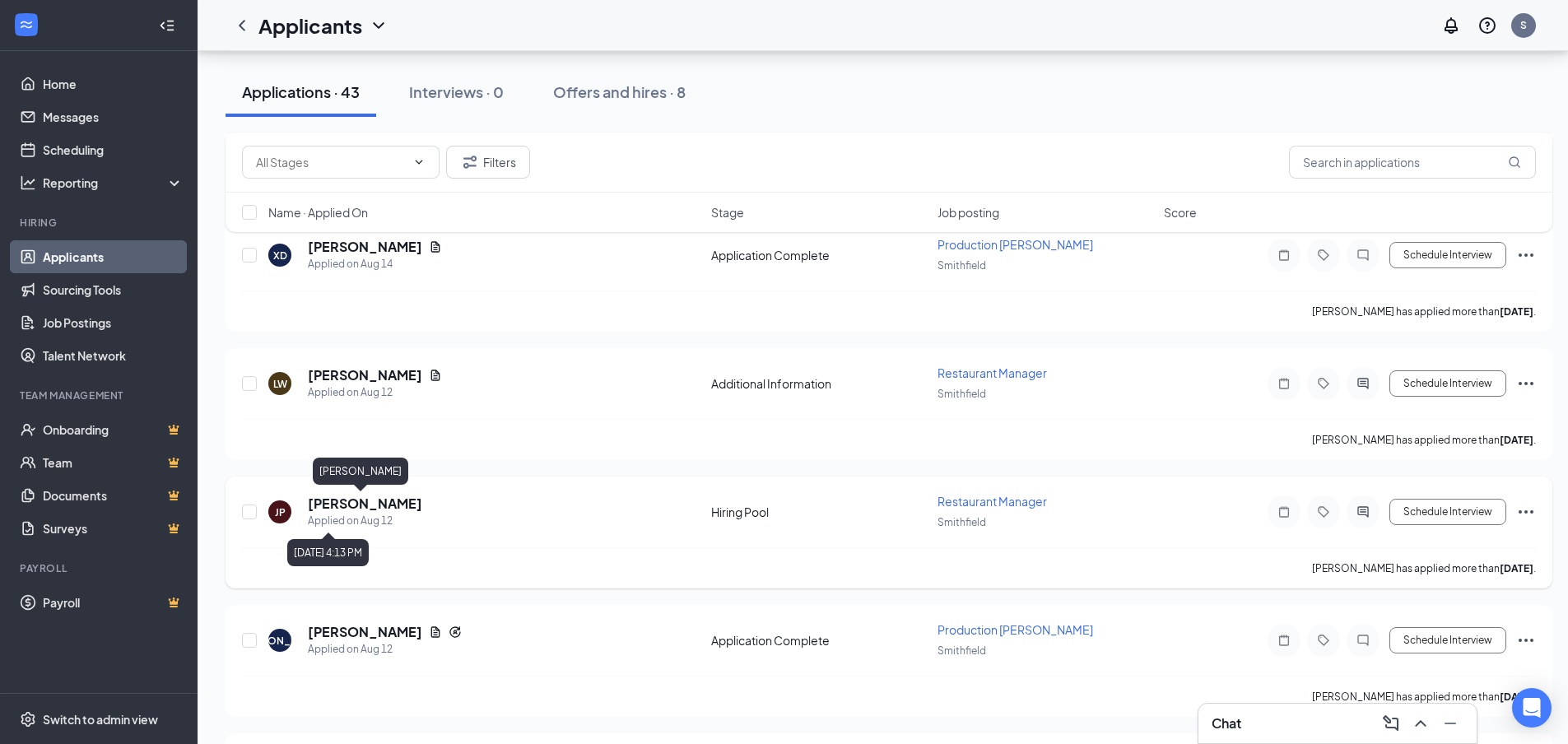
click at [345, 505] on h5 "[PERSON_NAME]" at bounding box center [365, 503] width 114 height 18
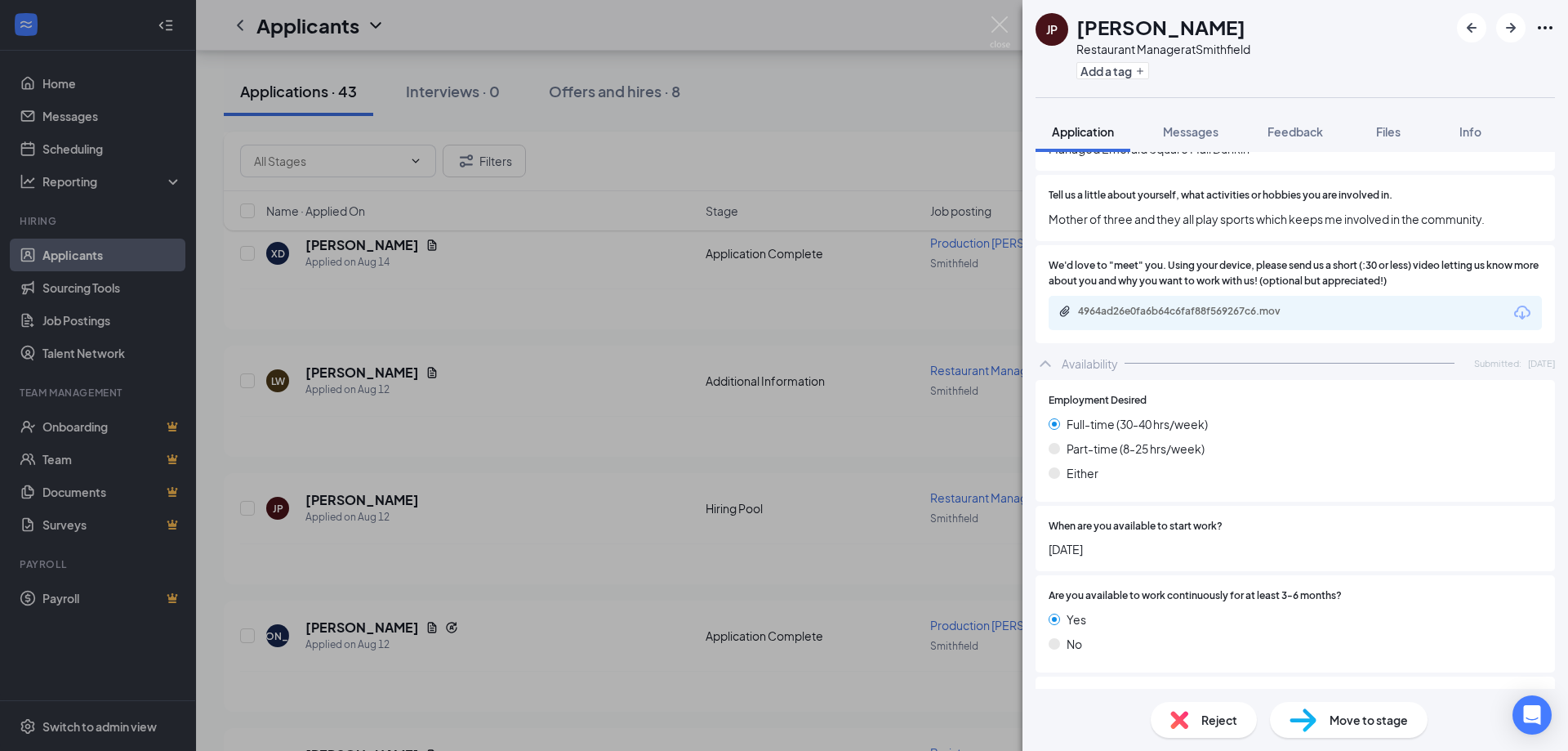
scroll to position [490, 0]
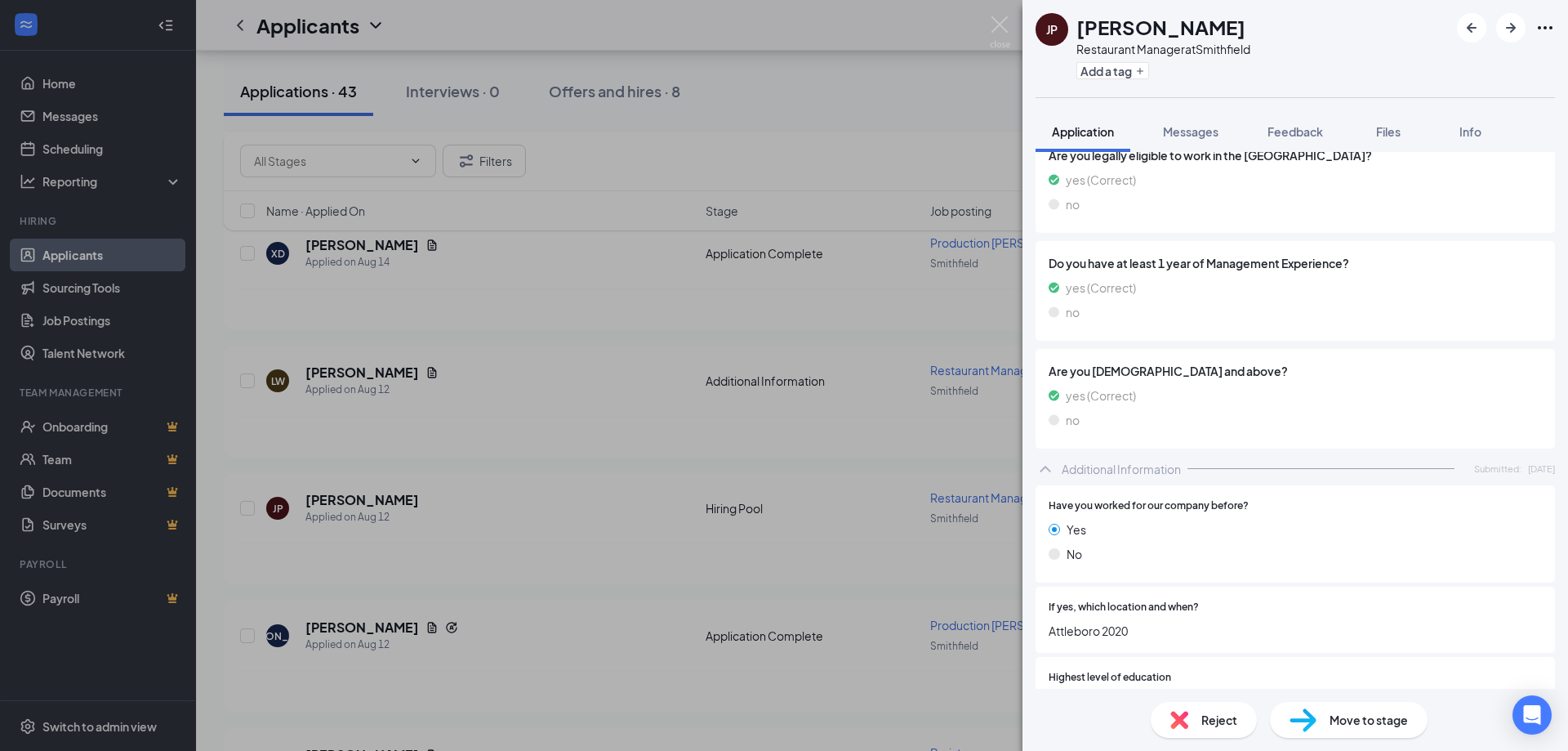
click at [1552, 25] on icon "Ellipses" at bounding box center [1545, 28] width 20 height 20
click at [1461, 66] on link "View full application" at bounding box center [1421, 57] width 105 height 18
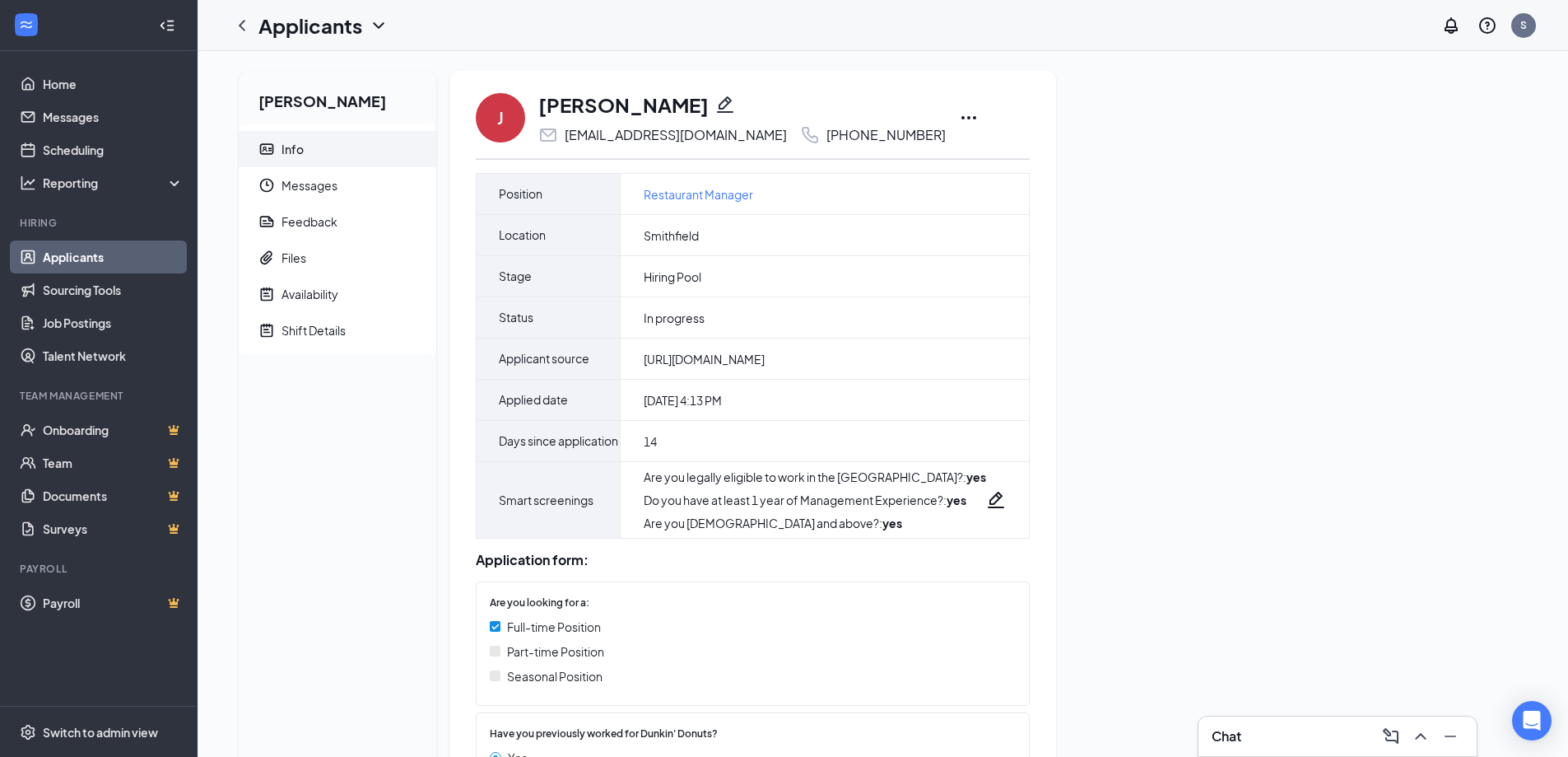
click at [959, 113] on icon "Ellipses" at bounding box center [969, 117] width 20 height 20
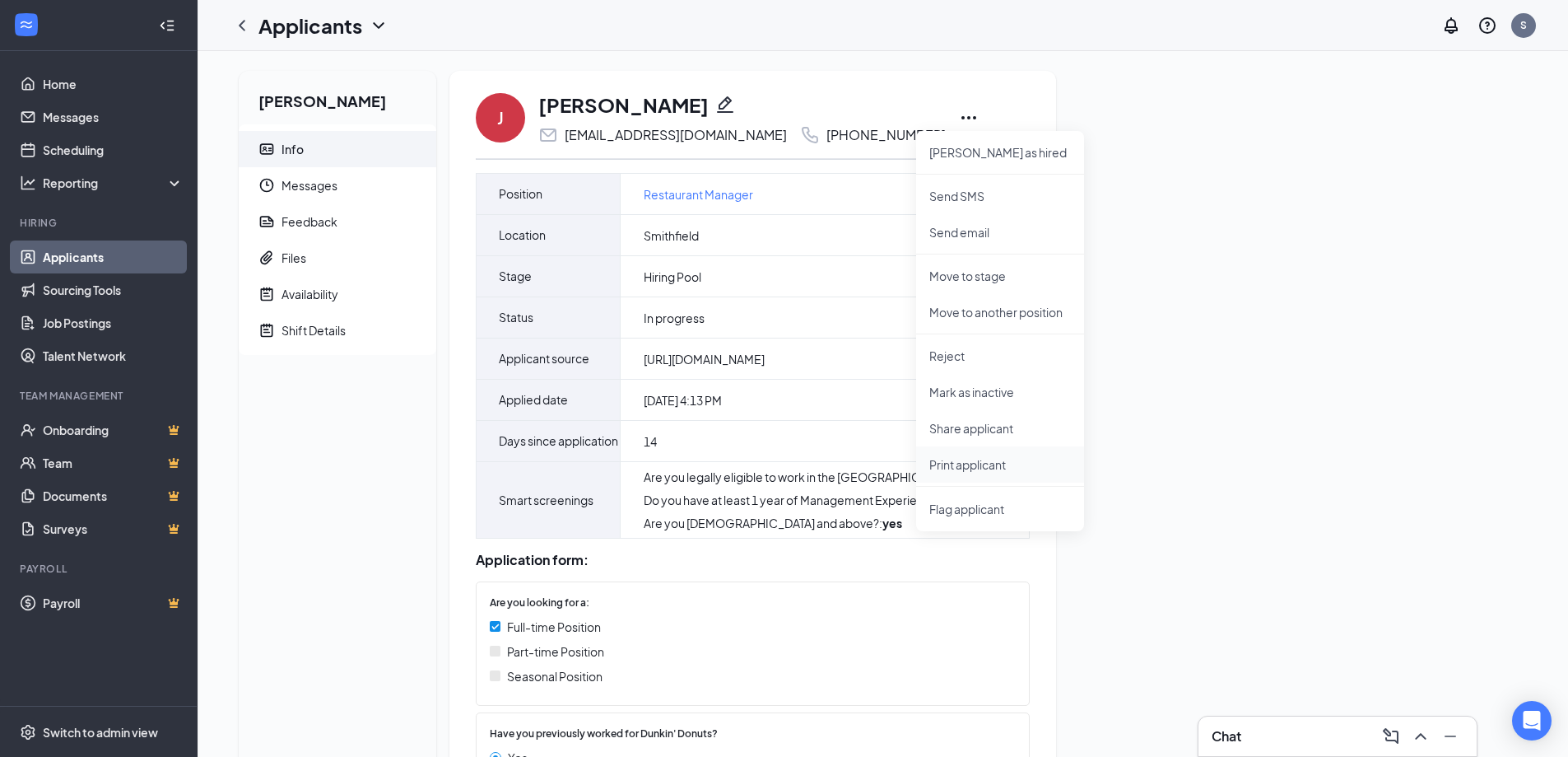
click at [988, 477] on li "Print applicant" at bounding box center [1000, 465] width 168 height 36
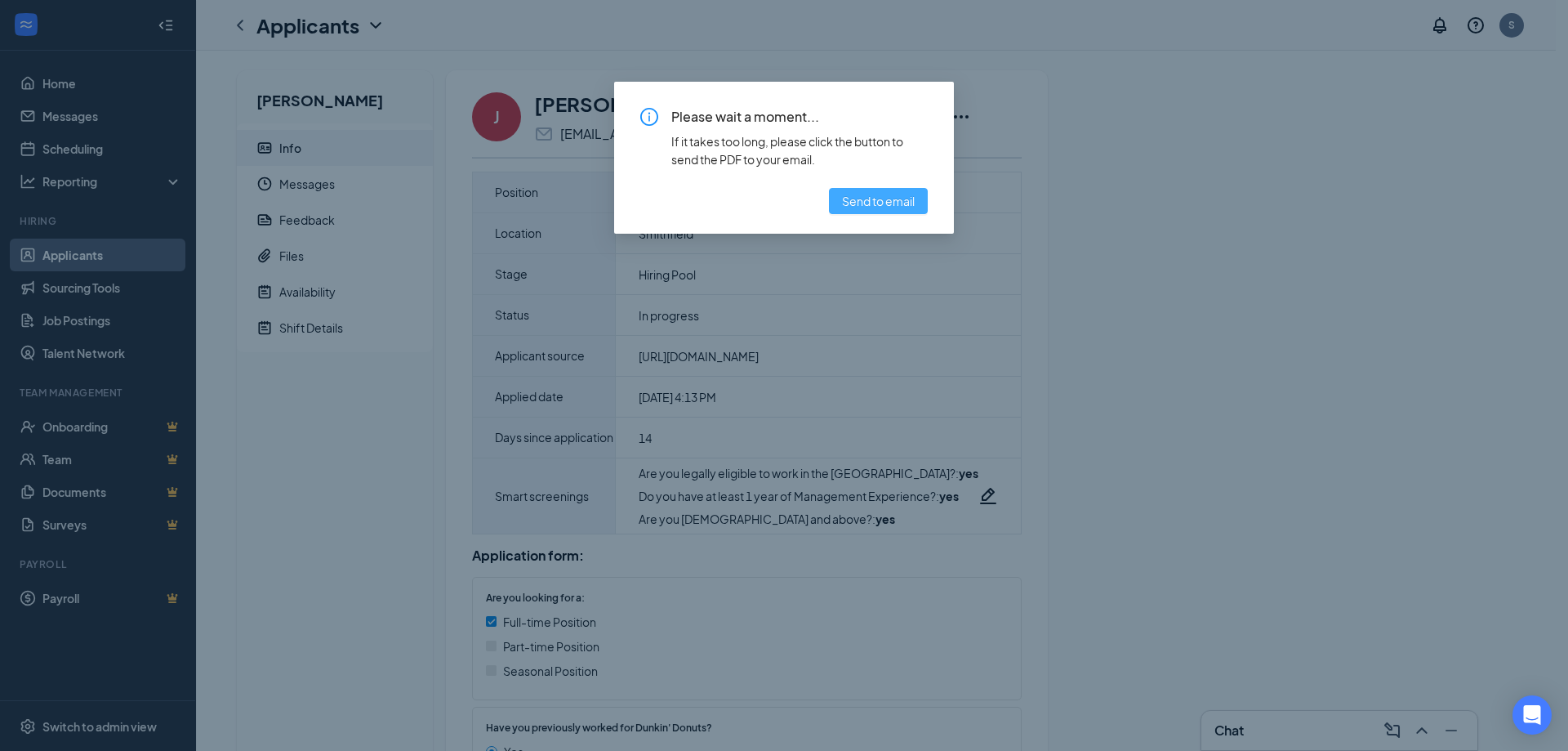
click at [857, 206] on span "Send to email" at bounding box center [878, 201] width 73 height 18
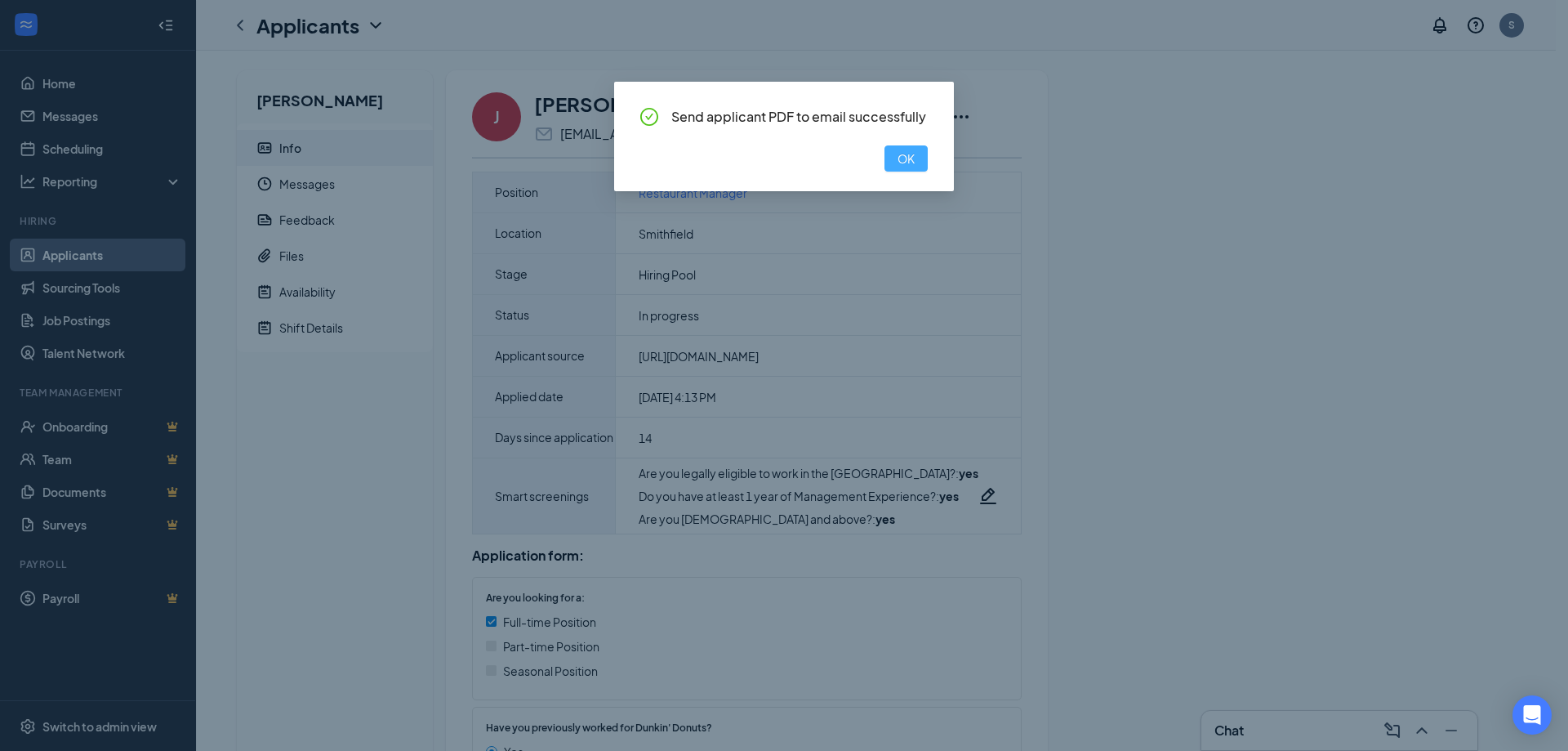
click at [917, 151] on button "OK" at bounding box center [906, 158] width 43 height 26
